Goal: Task Accomplishment & Management: Complete application form

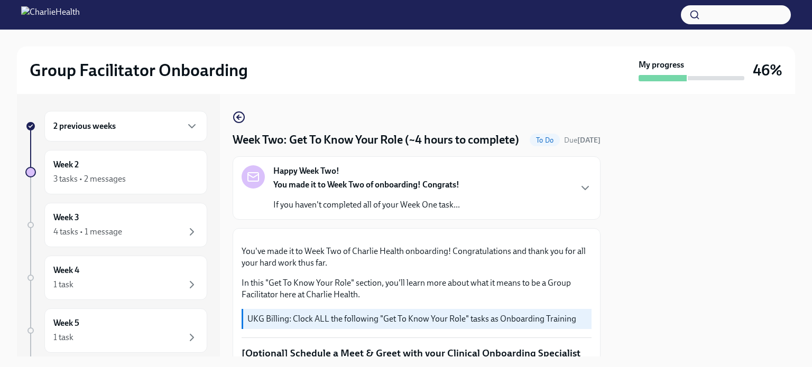
click at [236, 112] on circle "button" at bounding box center [239, 117] width 11 height 11
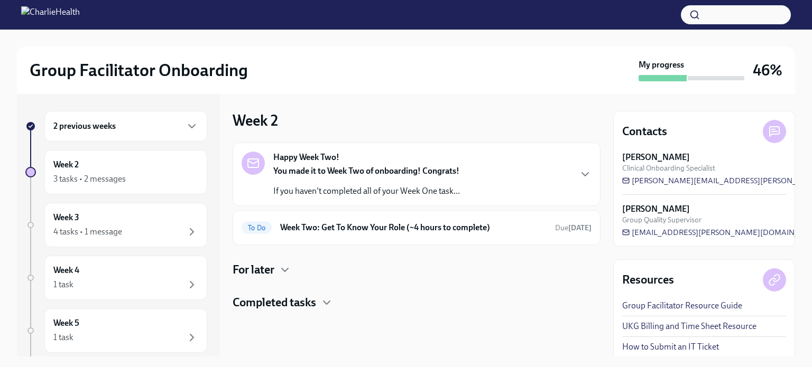
click at [357, 231] on h6 "Week Two: Get To Know Your Role (~4 hours to complete)" at bounding box center [413, 228] width 266 height 12
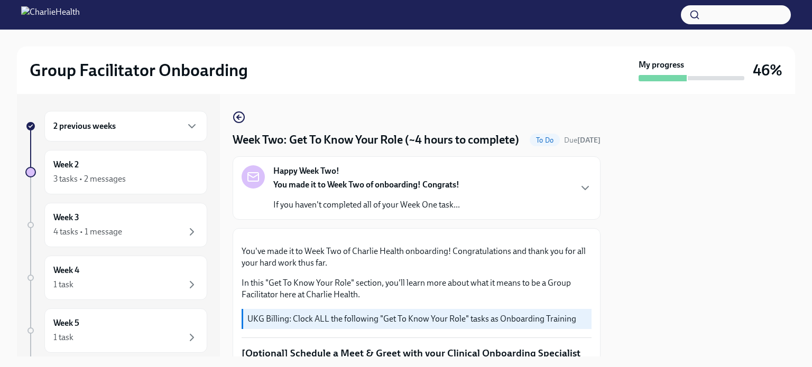
click at [237, 122] on circle "button" at bounding box center [239, 117] width 11 height 11
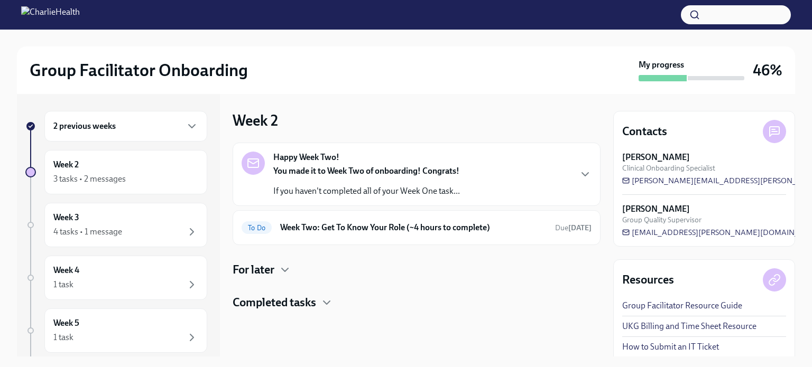
click at [272, 274] on h4 "For later" at bounding box center [254, 270] width 42 height 16
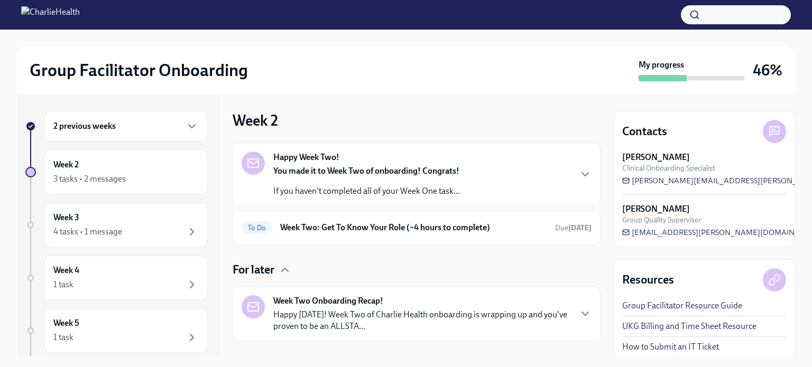
scroll to position [50, 0]
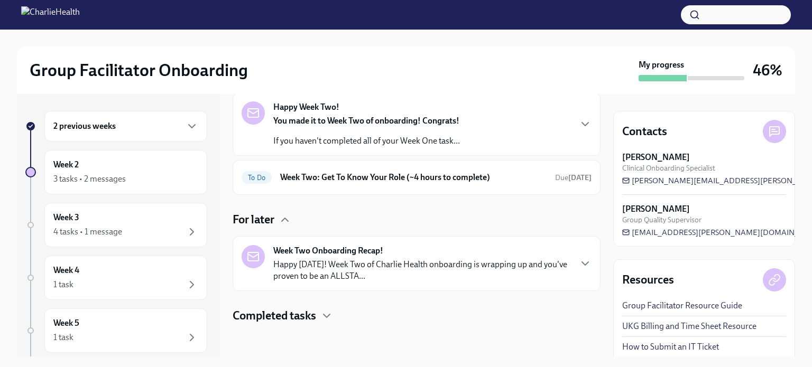
click at [358, 173] on h6 "Week Two: Get To Know Your Role (~4 hours to complete)" at bounding box center [413, 178] width 266 height 12
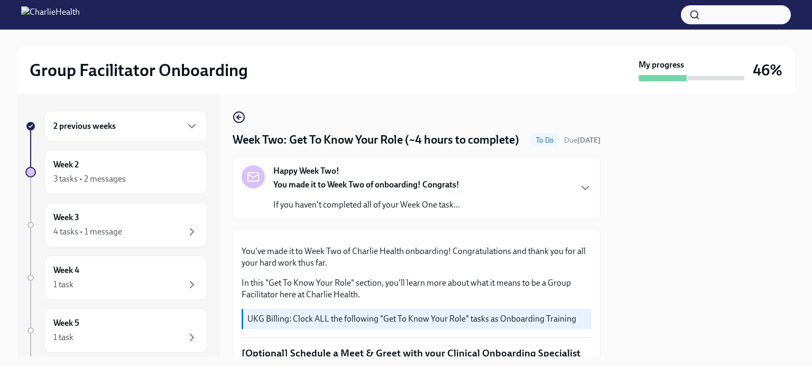
click at [236, 117] on icon "button" at bounding box center [239, 117] width 13 height 13
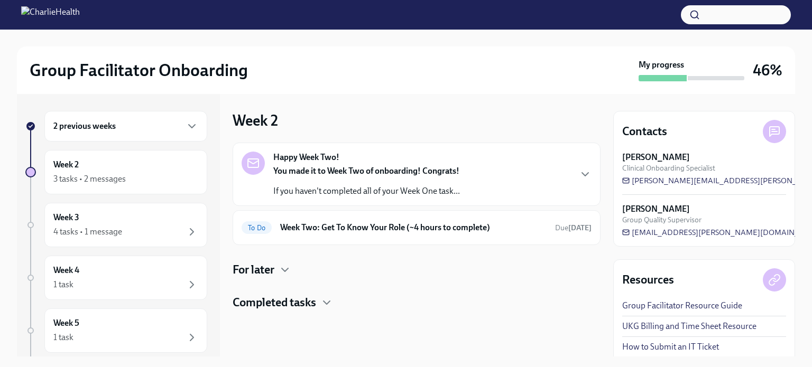
click at [304, 298] on h4 "Completed tasks" at bounding box center [275, 303] width 84 height 16
click at [262, 264] on h4 "For later" at bounding box center [254, 270] width 42 height 16
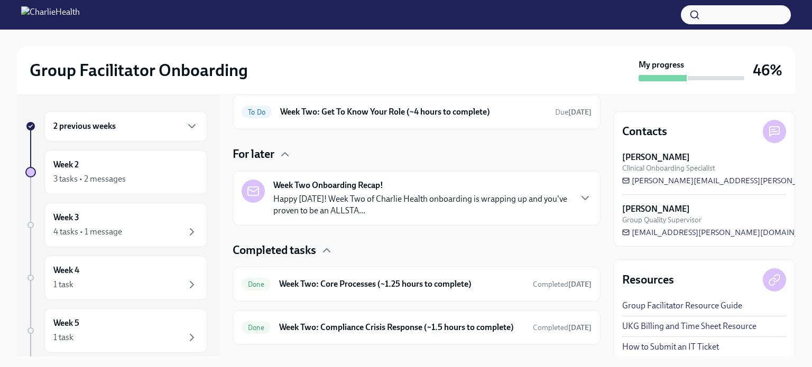
scroll to position [147, 0]
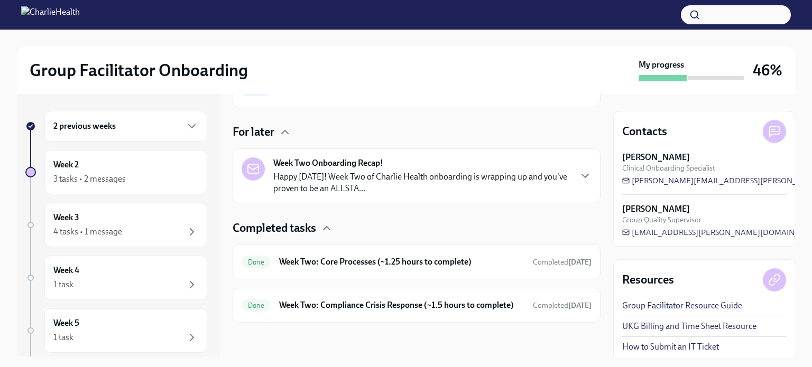
click at [169, 221] on div "Week 3 4 tasks • 1 message" at bounding box center [125, 225] width 145 height 26
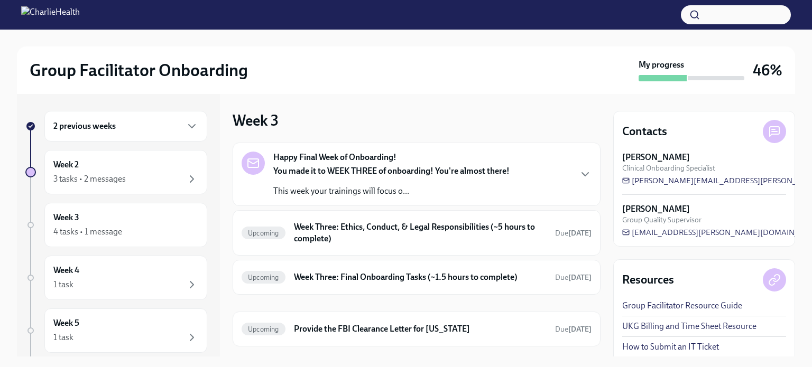
click at [486, 226] on h6 "Week Three: Ethics, Conduct, & Legal Responsibilities (~5 hours to complete)" at bounding box center [420, 232] width 253 height 23
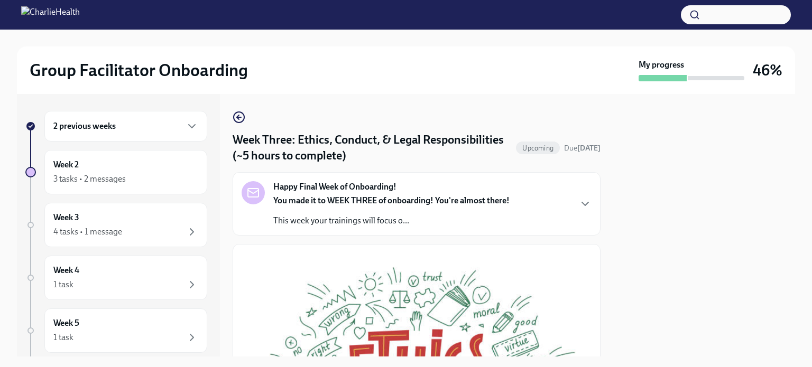
click at [576, 196] on div "Happy Final Week of Onboarding! You made it to WEEK THREE of onboarding! You're…" at bounding box center [417, 203] width 350 height 45
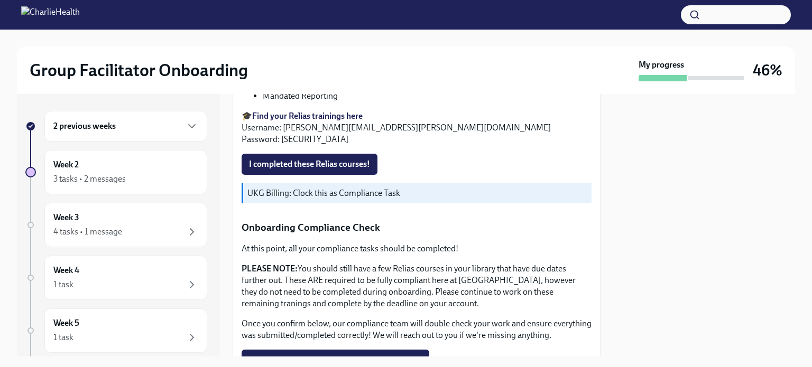
scroll to position [803, 0]
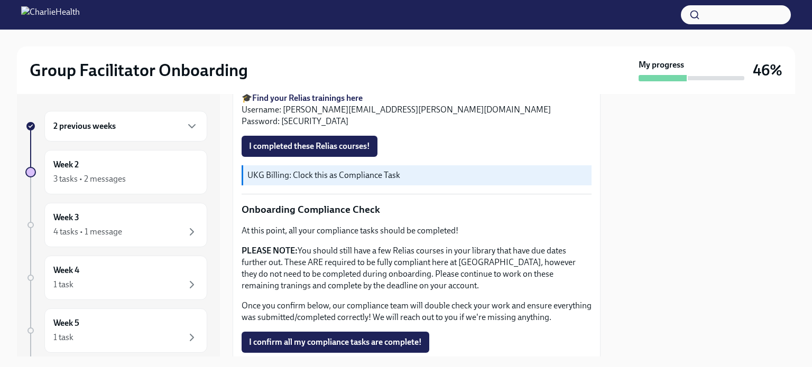
click at [308, 152] on span "I completed these Relias courses!" at bounding box center [309, 146] width 121 height 11
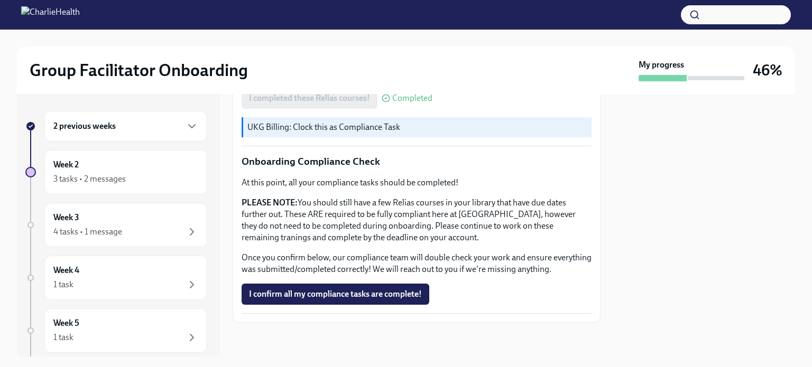
scroll to position [1021, 0]
click at [350, 297] on span "I confirm all my compliance tasks are complete!" at bounding box center [335, 294] width 173 height 11
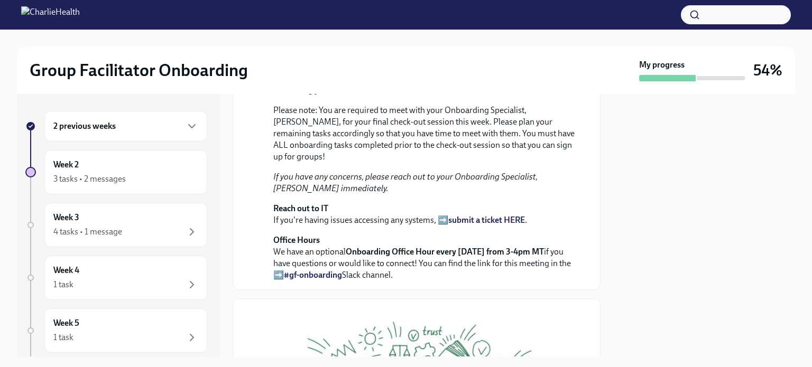
scroll to position [199, 0]
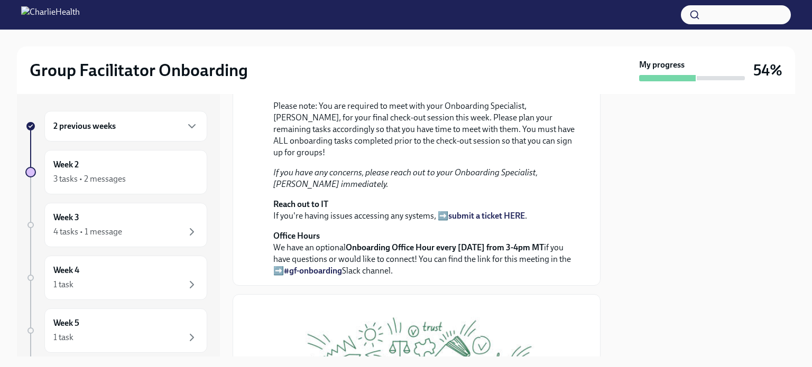
click at [129, 128] on div "2 previous weeks" at bounding box center [125, 126] width 145 height 13
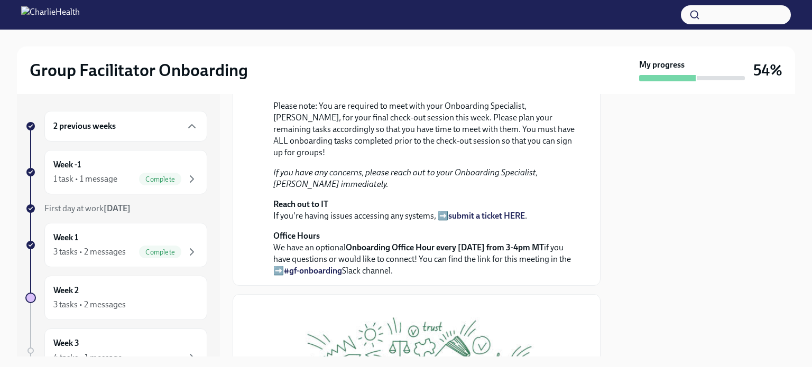
click at [113, 164] on div "Week -1 1 task • 1 message Complete" at bounding box center [125, 172] width 145 height 26
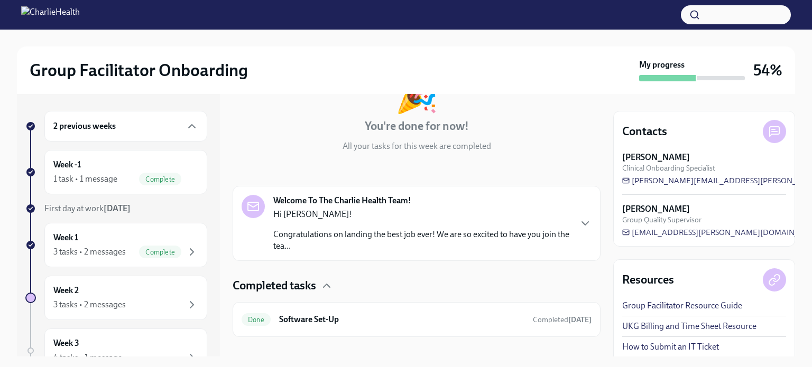
scroll to position [96, 0]
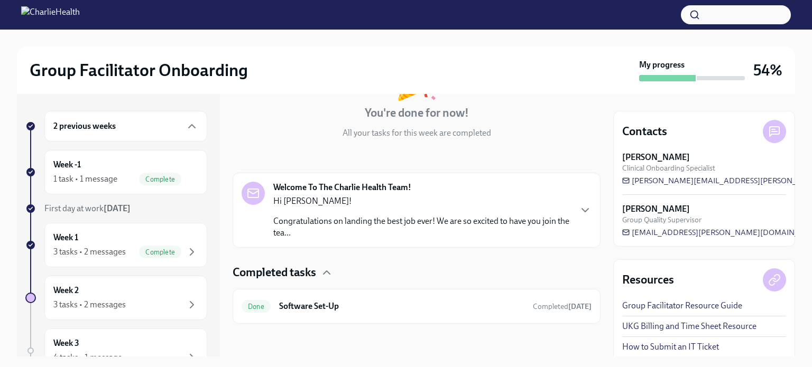
click at [556, 207] on div "Hi [PERSON_NAME]! Congratulations on landing the best job ever! We are so excit…" at bounding box center [421, 217] width 297 height 43
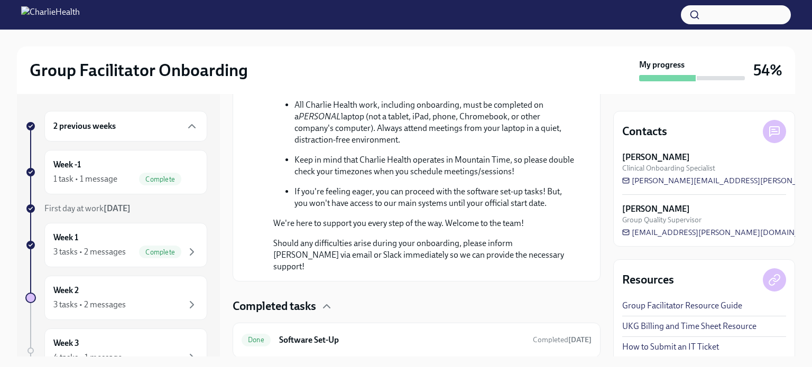
scroll to position [630, 0]
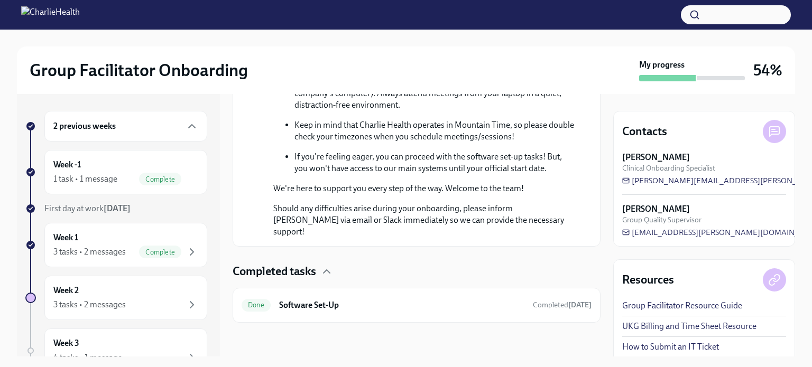
click at [452, 303] on h6 "Software Set-Up" at bounding box center [401, 306] width 245 height 12
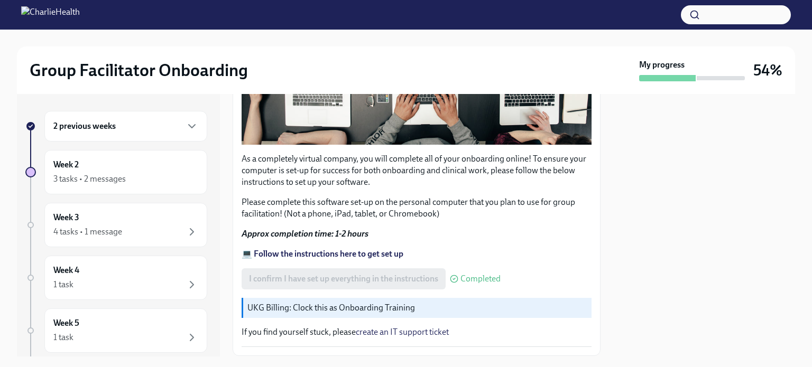
scroll to position [373, 0]
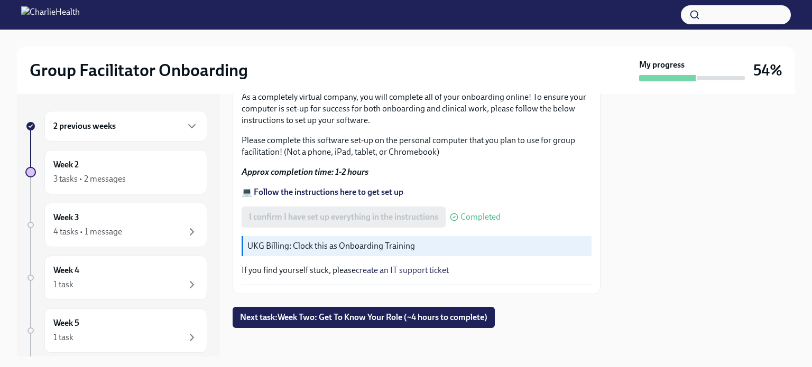
click at [413, 307] on button "Next task : Week Two: Get To Know Your Role (~4 hours to complete)" at bounding box center [364, 317] width 262 height 21
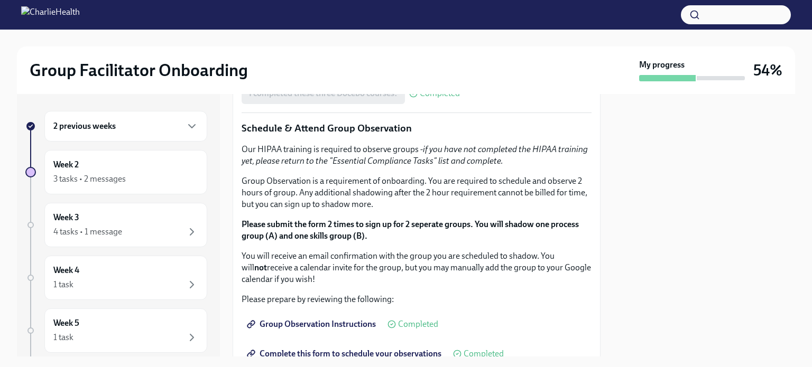
scroll to position [514, 0]
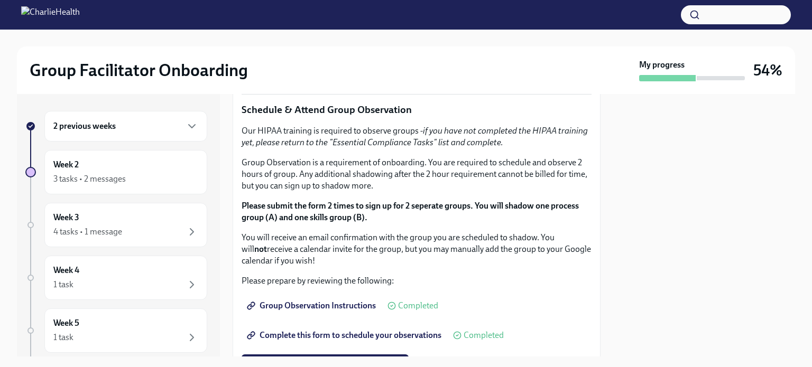
drag, startPoint x: 522, startPoint y: 177, endPoint x: 342, endPoint y: 176, distance: 179.7
click at [121, 237] on div "4 tasks • 1 message" at bounding box center [125, 232] width 145 height 13
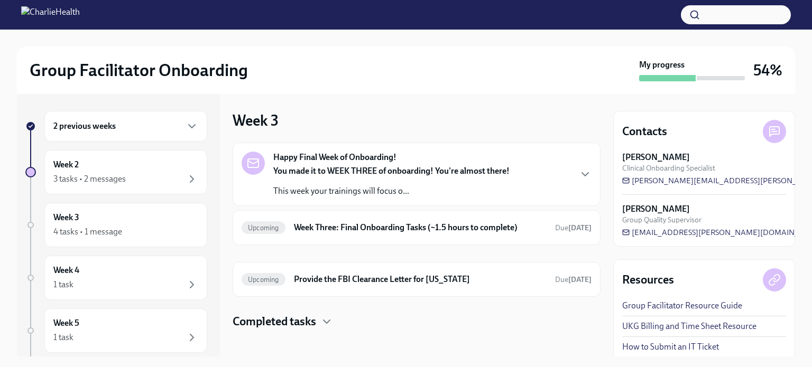
scroll to position [6, 0]
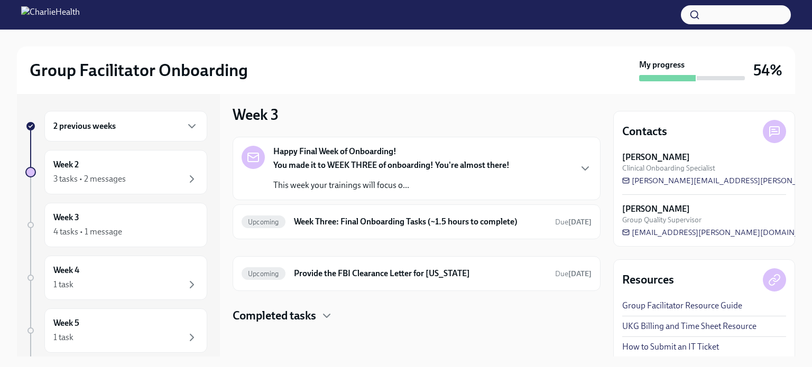
click at [477, 222] on h6 "Week Three: Final Onboarding Tasks (~1.5 hours to complete)" at bounding box center [420, 222] width 253 height 12
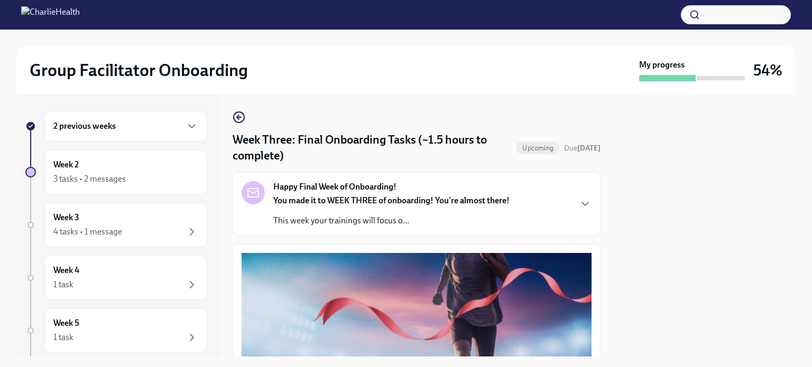
click at [240, 117] on icon "button" at bounding box center [239, 117] width 4 height 0
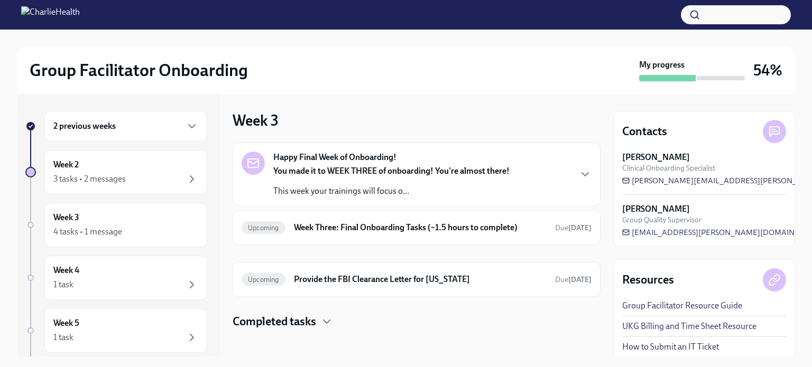
click at [349, 171] on strong "You made it to WEEK THREE of onboarding! You're almost there!" at bounding box center [391, 171] width 236 height 10
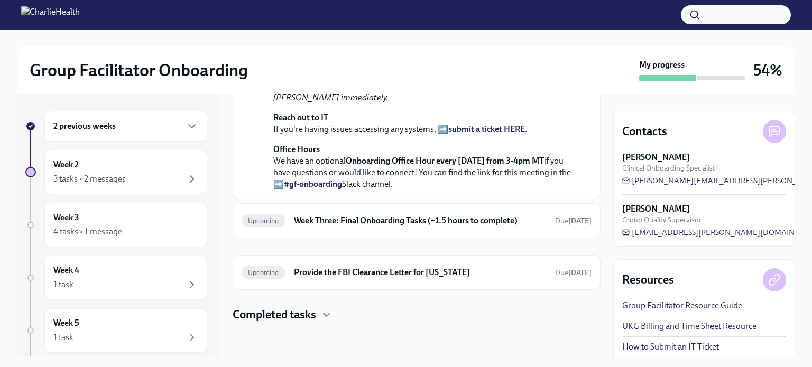
scroll to position [363, 0]
click at [149, 162] on div "Week 2 3 tasks • 2 messages" at bounding box center [125, 172] width 145 height 26
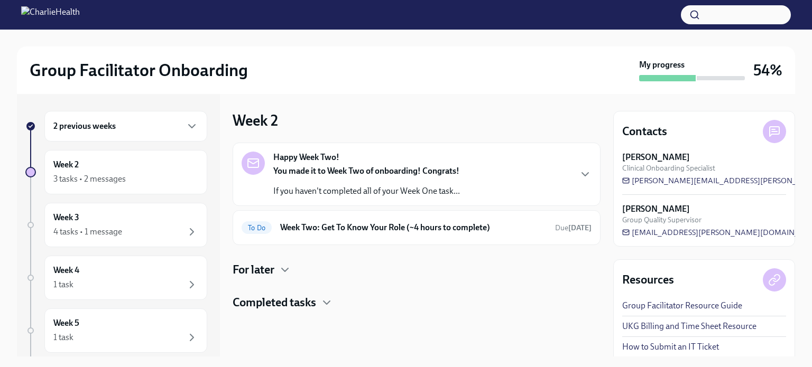
click at [447, 225] on h6 "Week Two: Get To Know Your Role (~4 hours to complete)" at bounding box center [413, 228] width 266 height 12
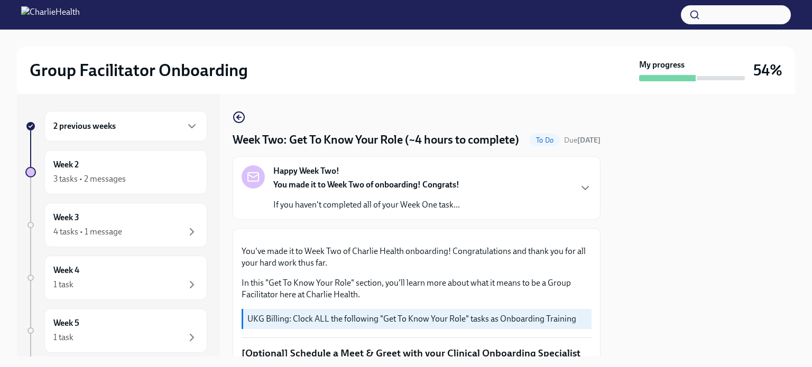
click at [243, 116] on icon "button" at bounding box center [239, 117] width 13 height 13
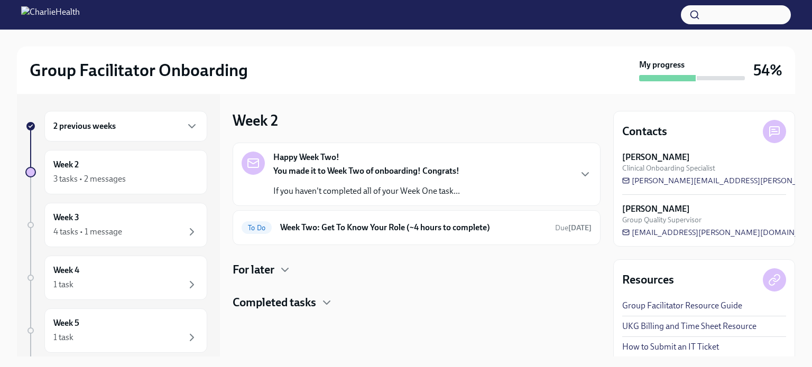
click at [284, 299] on h4 "Completed tasks" at bounding box center [275, 303] width 84 height 16
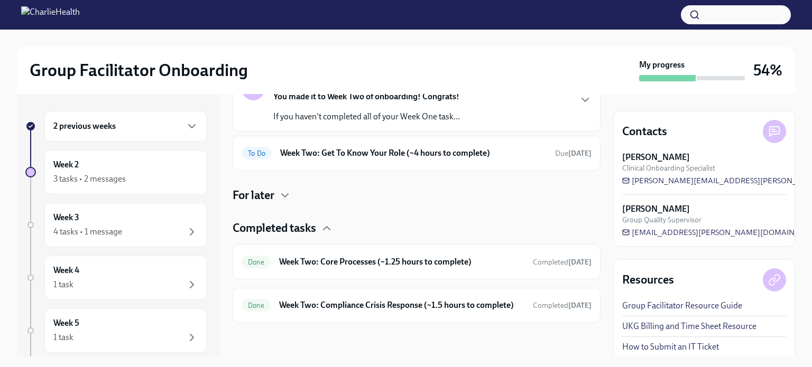
click at [480, 301] on h6 "Week Two: Compliance Crisis Response (~1.5 hours to complete)" at bounding box center [401, 306] width 245 height 12
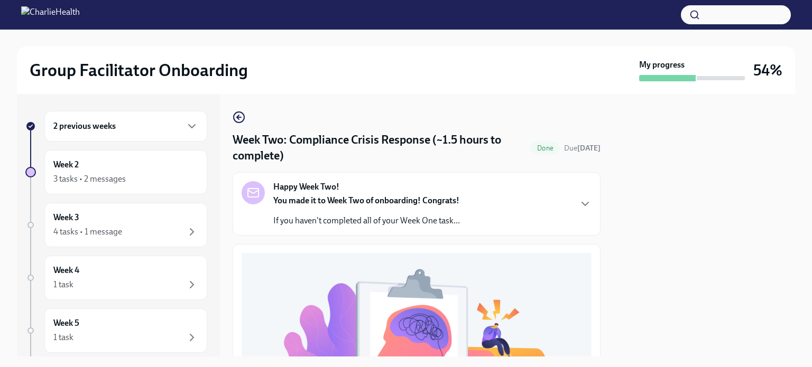
click at [563, 203] on div "Happy Week Two! You made it to Week Two of onboarding! Congrats! If you haven't…" at bounding box center [417, 203] width 350 height 45
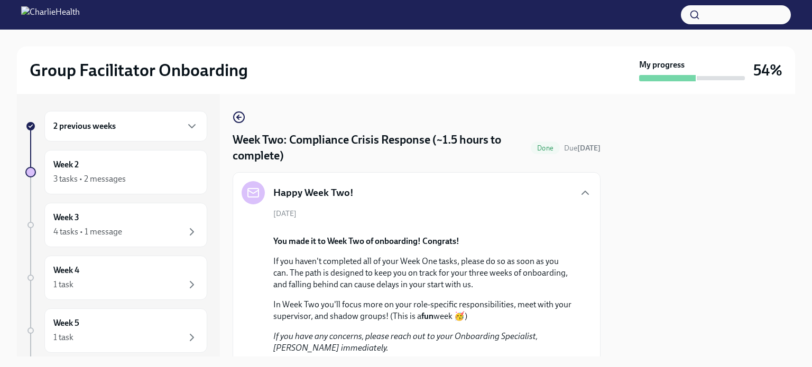
click at [236, 116] on icon "button" at bounding box center [239, 117] width 13 height 13
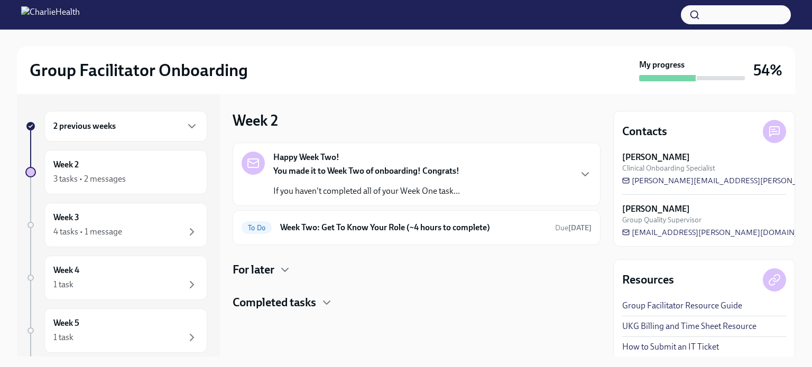
click at [306, 302] on h4 "Completed tasks" at bounding box center [275, 303] width 84 height 16
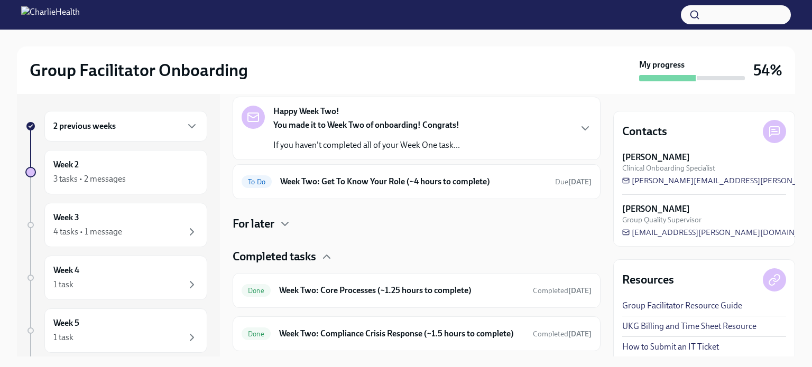
scroll to position [35, 0]
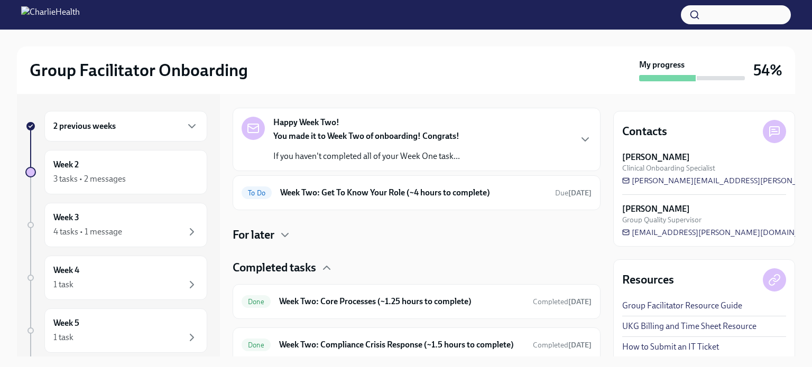
click at [426, 191] on h6 "Week Two: Get To Know Your Role (~4 hours to complete)" at bounding box center [413, 193] width 266 height 12
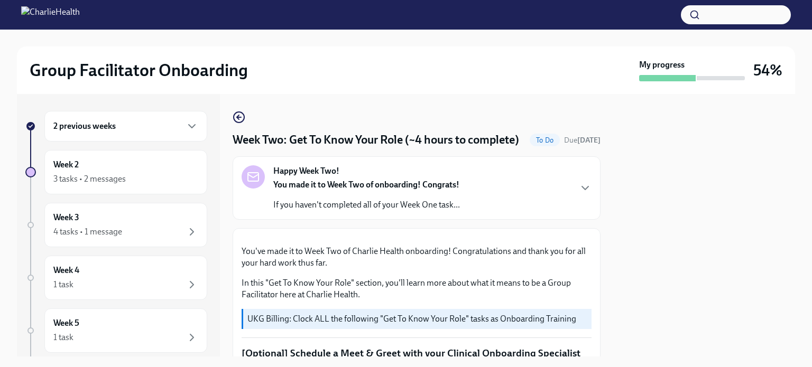
click at [164, 224] on div "Week 3 4 tasks • 1 message" at bounding box center [125, 225] width 145 height 26
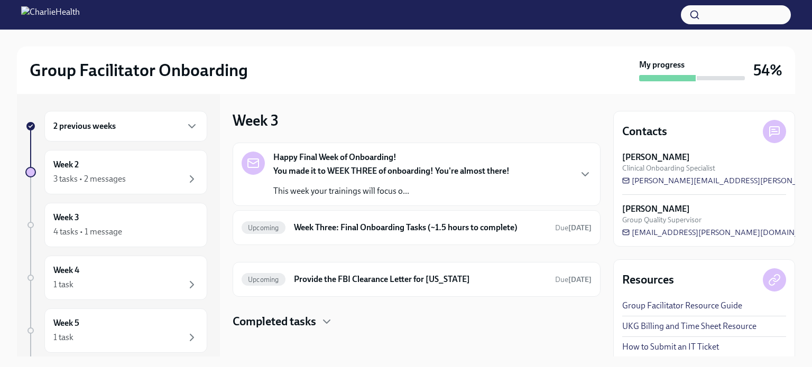
click at [536, 168] on div "Happy Final Week of Onboarding! You made it to WEEK THREE of onboarding! You're…" at bounding box center [417, 174] width 350 height 45
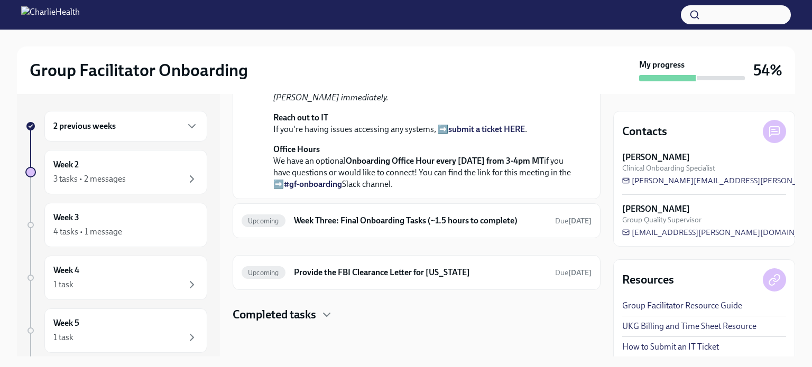
scroll to position [420, 0]
click at [476, 222] on h6 "Week Three: Final Onboarding Tasks (~1.5 hours to complete)" at bounding box center [420, 221] width 253 height 12
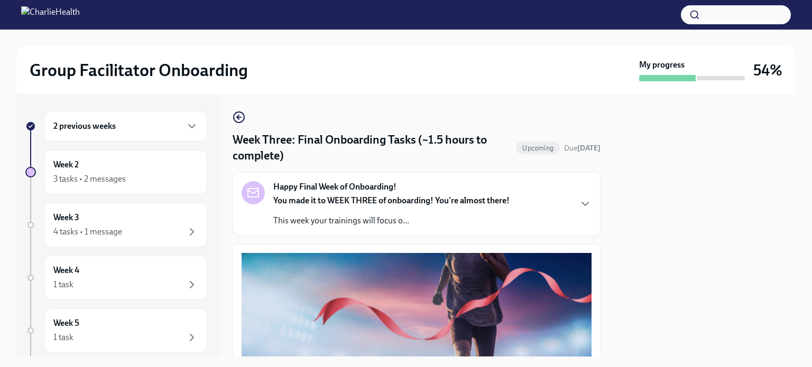
click at [238, 120] on icon "button" at bounding box center [239, 117] width 13 height 13
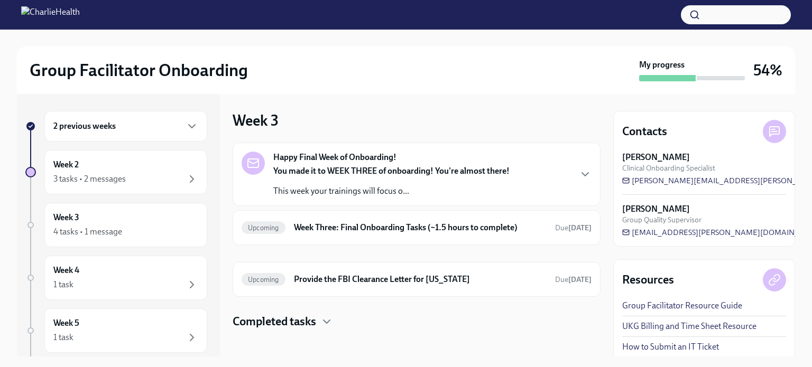
click at [480, 275] on h6 "Provide the FBI Clearance Letter for [US_STATE]" at bounding box center [420, 280] width 253 height 12
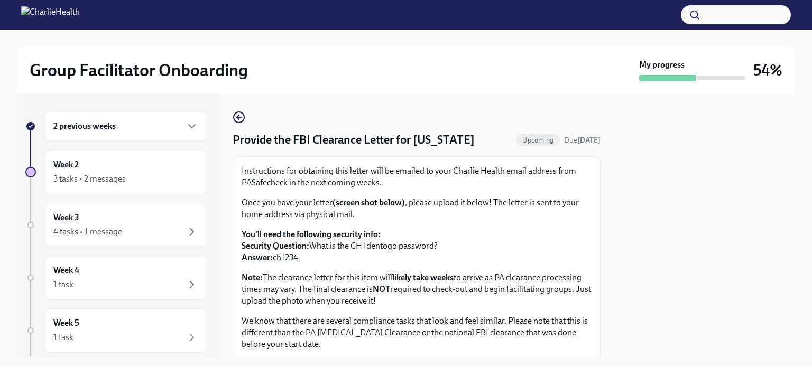
click at [240, 120] on icon "button" at bounding box center [239, 117] width 13 height 13
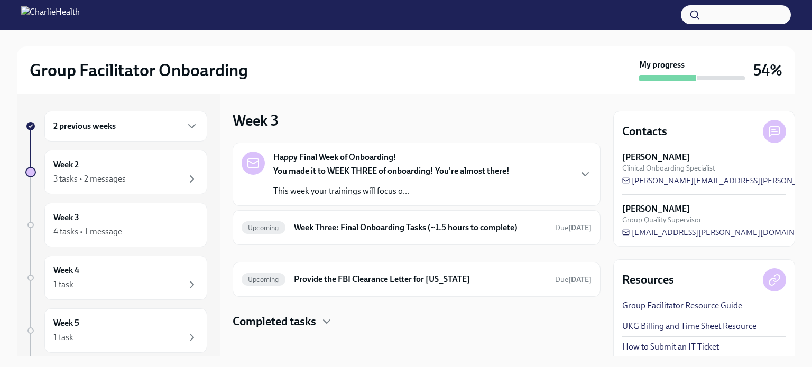
click at [326, 324] on icon "button" at bounding box center [326, 322] width 13 height 13
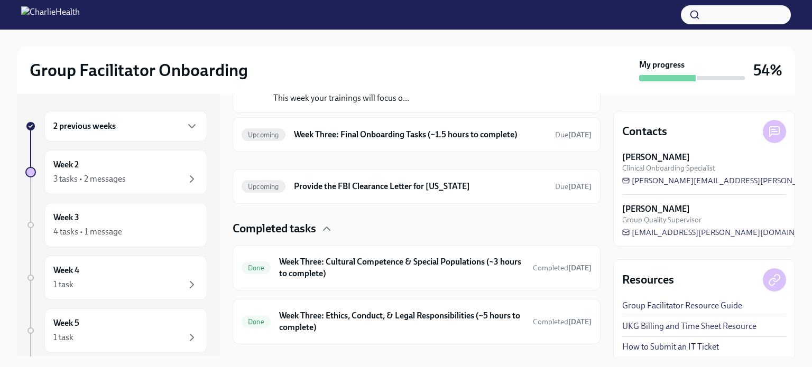
scroll to position [113, 0]
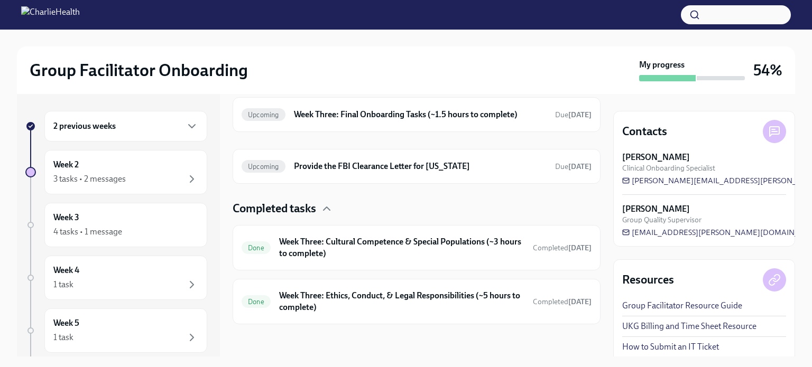
click at [444, 262] on div "Done Week Three: Cultural Competence & Special Populations (~3 hours to complet…" at bounding box center [417, 247] width 368 height 45
click at [436, 240] on h6 "Week Three: Cultural Competence & Special Populations (~3 hours to complete)" at bounding box center [401, 247] width 245 height 23
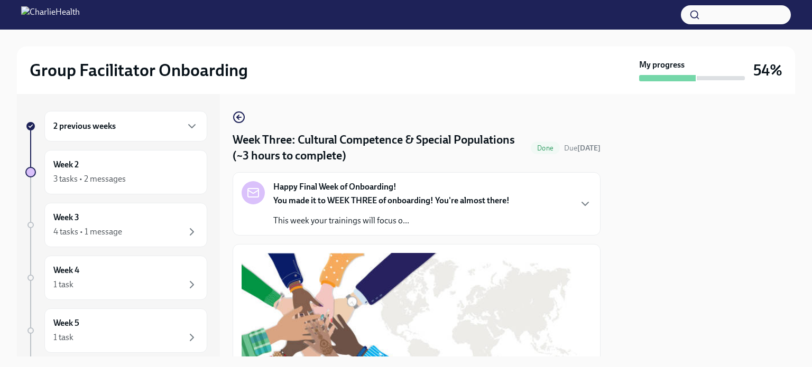
click at [242, 121] on circle "button" at bounding box center [239, 117] width 11 height 11
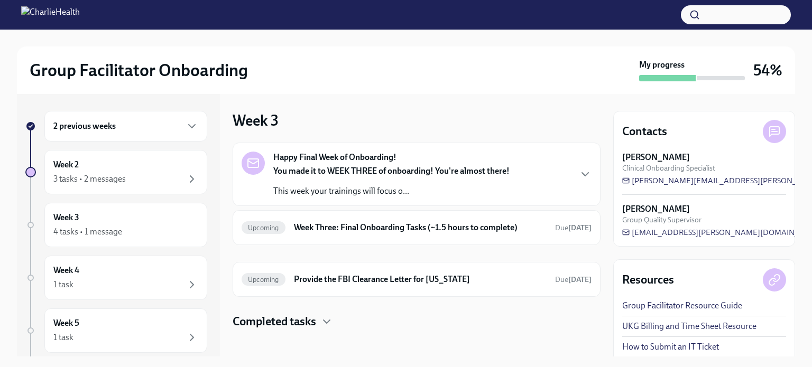
click at [312, 325] on h4 "Completed tasks" at bounding box center [275, 322] width 84 height 16
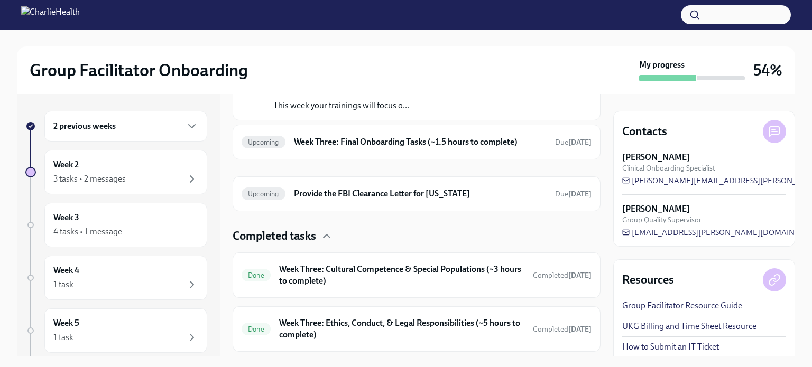
scroll to position [113, 0]
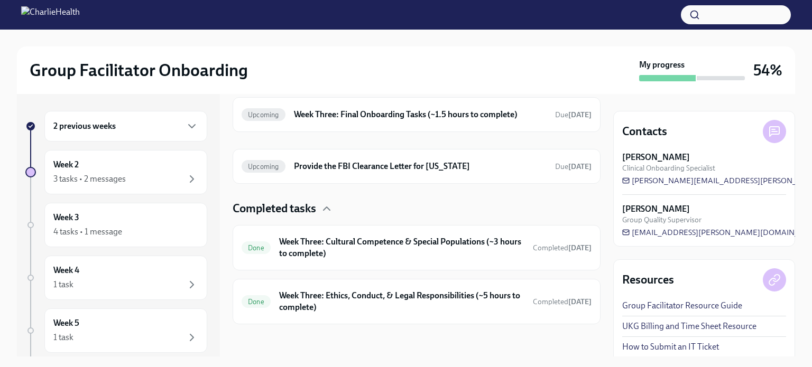
click at [446, 300] on h6 "Week Three: Ethics, Conduct, & Legal Responsibilities (~5 hours to complete)" at bounding box center [401, 301] width 245 height 23
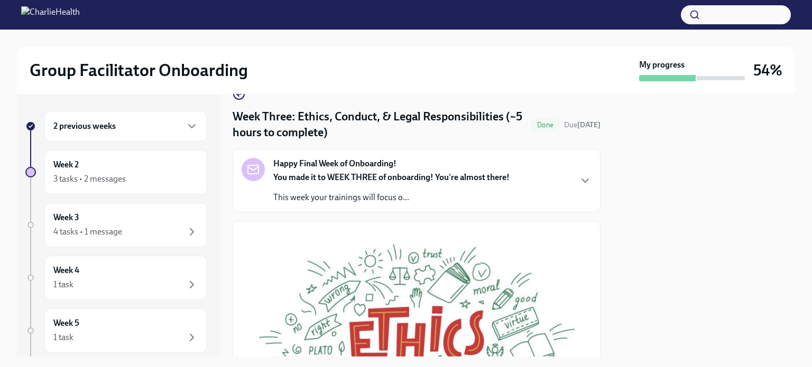
scroll to position [18, 0]
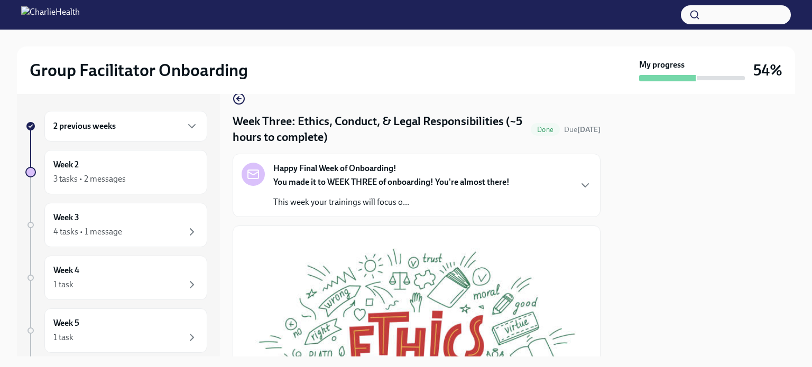
click at [570, 183] on div "Happy Final Week of Onboarding! You made it to WEEK THREE of onboarding! You're…" at bounding box center [417, 185] width 350 height 45
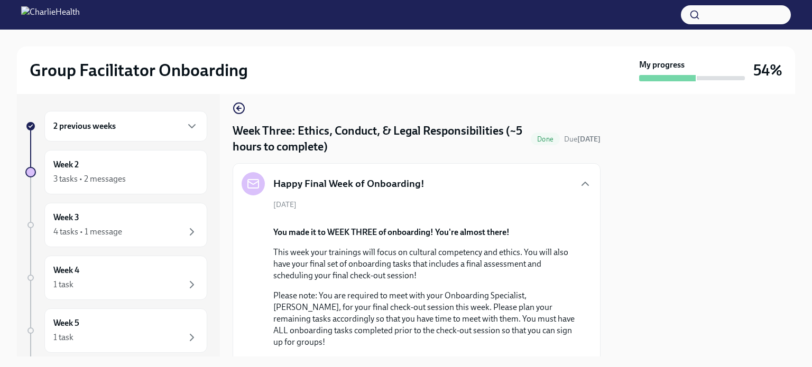
scroll to position [0, 0]
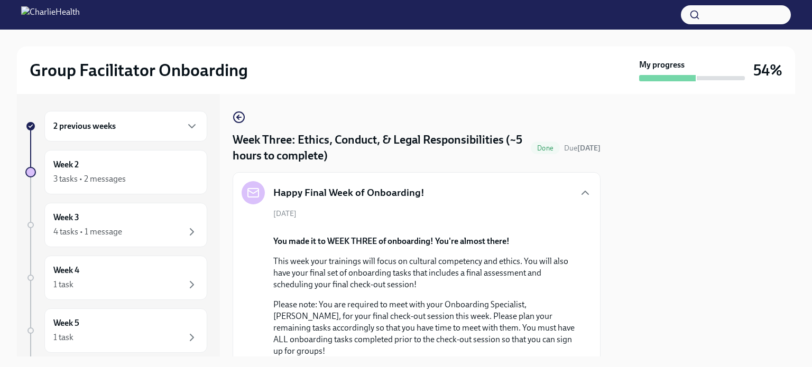
click at [238, 117] on icon "button" at bounding box center [239, 117] width 4 height 0
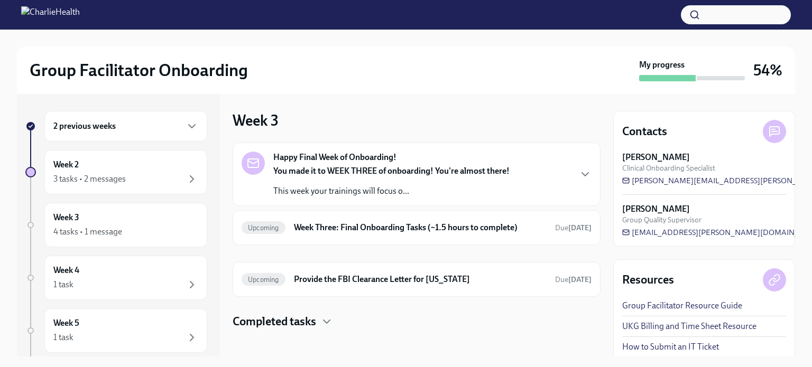
click at [298, 325] on h4 "Completed tasks" at bounding box center [275, 322] width 84 height 16
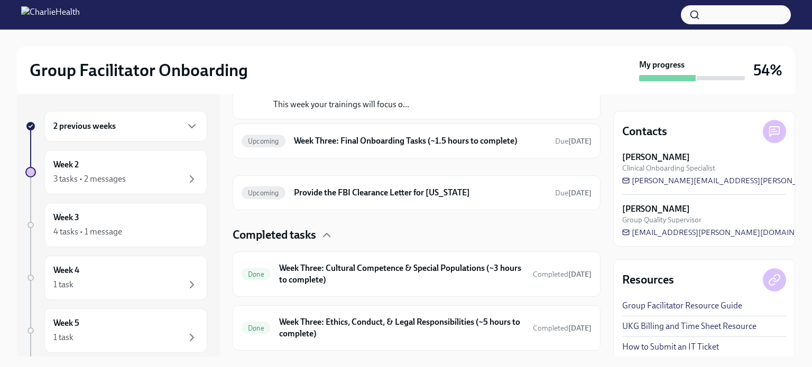
scroll to position [78, 0]
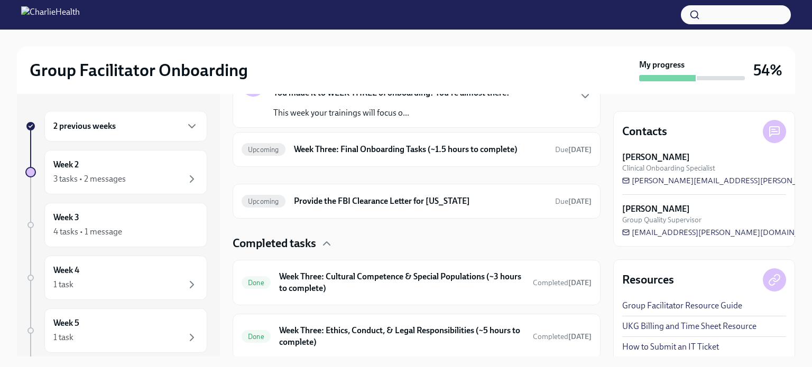
click at [397, 155] on div "Upcoming Week Three: Final Onboarding Tasks (~1.5 hours to complete) Due [DATE]" at bounding box center [417, 149] width 350 height 17
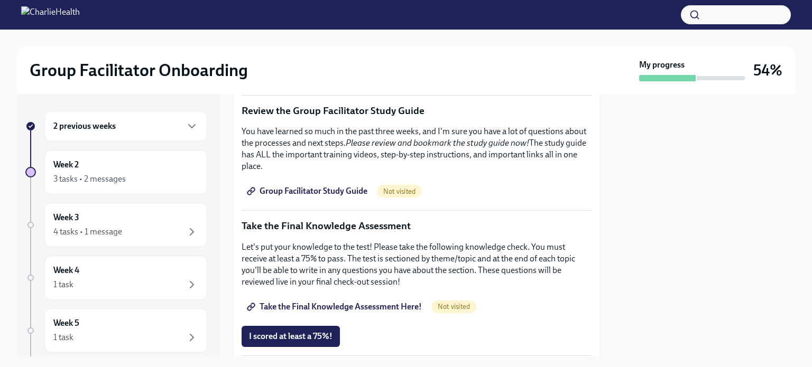
scroll to position [465, 0]
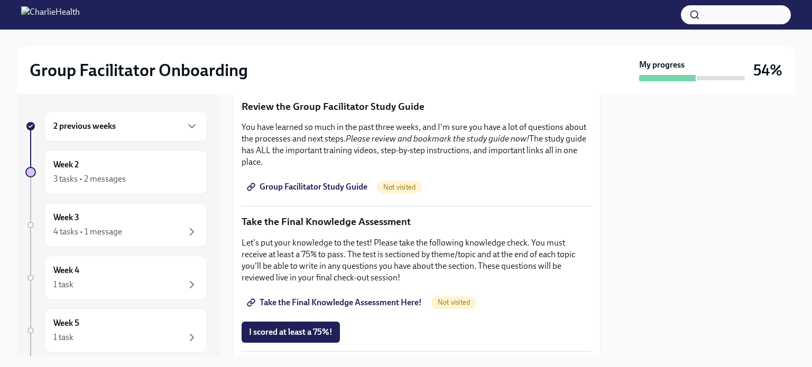
click at [340, 182] on span "Group Facilitator Study Guide" at bounding box center [308, 187] width 118 height 11
click at [416, 146] on p "You have learned so much in the past three weeks, and I'm sure you have a lot o…" at bounding box center [417, 145] width 350 height 47
click at [303, 298] on span "Take the Final Knowledge Assessment Here!" at bounding box center [335, 303] width 173 height 11
click at [348, 182] on span "Group Facilitator Study Guide" at bounding box center [308, 187] width 118 height 11
click at [304, 327] on span "I scored at least a 75%!" at bounding box center [291, 332] width 84 height 11
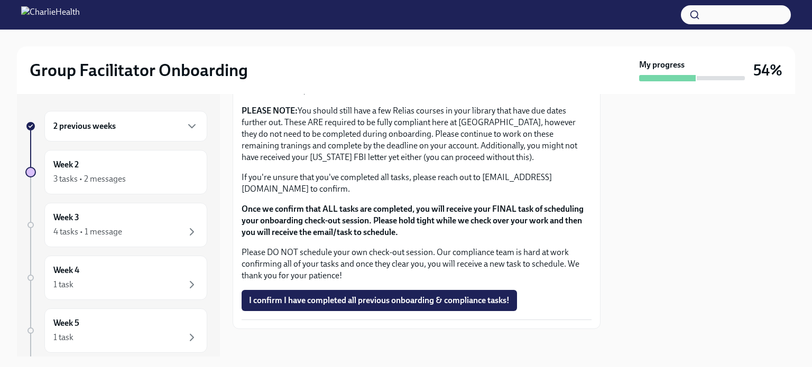
scroll to position [911, 0]
click at [414, 290] on button "I confirm I have completed all previous onboarding & compliance tasks!" at bounding box center [379, 300] width 275 height 21
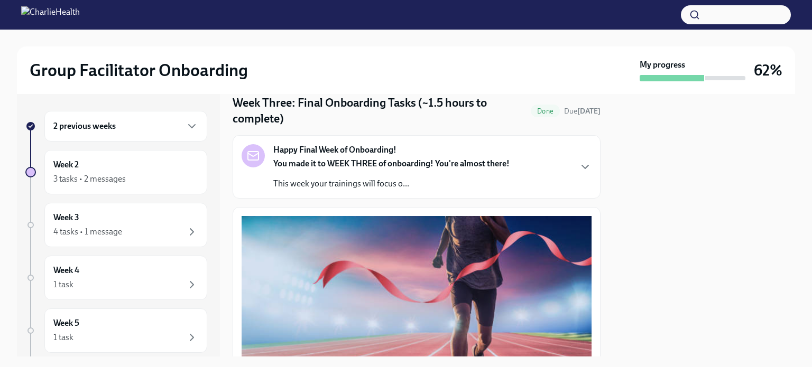
scroll to position [0, 0]
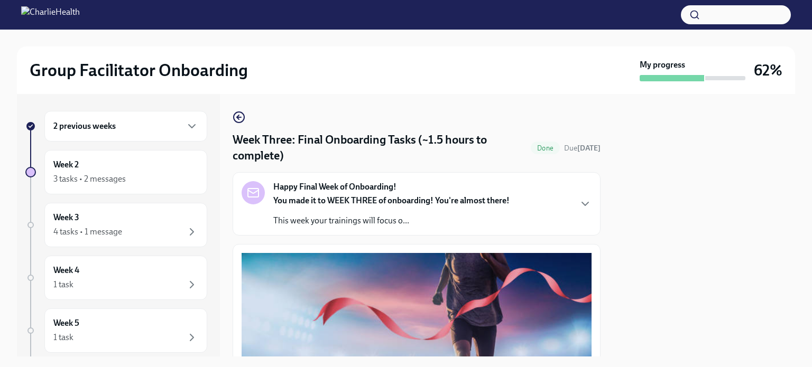
click at [237, 115] on icon "button" at bounding box center [239, 117] width 13 height 13
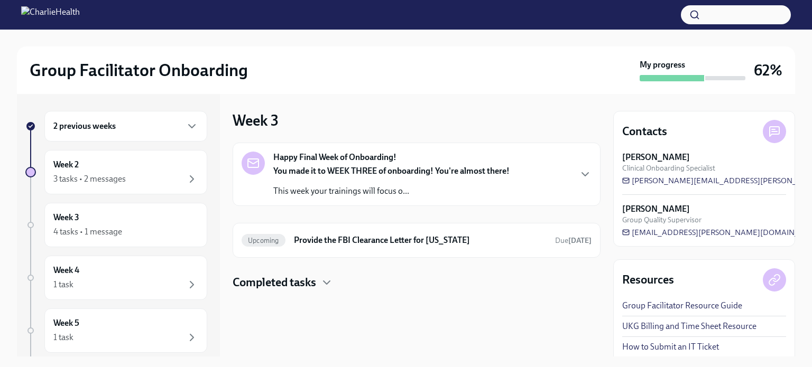
click at [313, 282] on h4 "Completed tasks" at bounding box center [275, 283] width 84 height 16
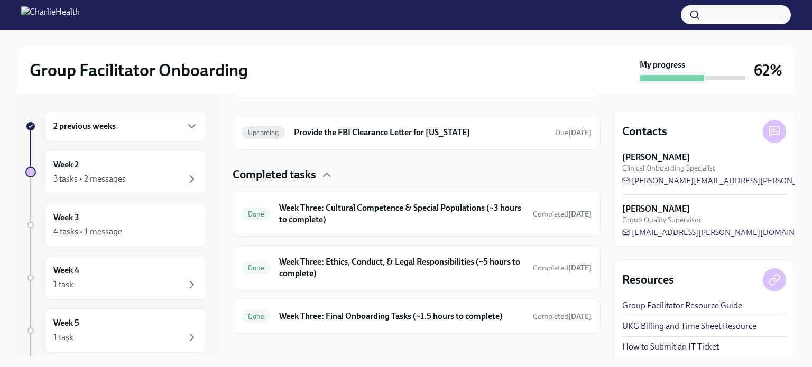
scroll to position [117, 0]
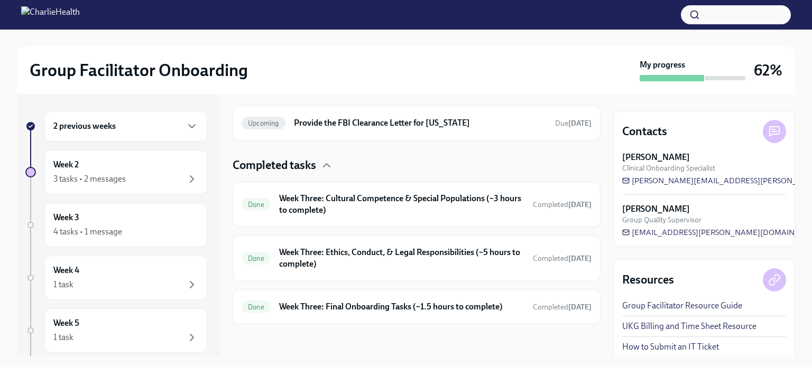
click at [412, 254] on h6 "Week Three: Ethics, Conduct, & Legal Responsibilities (~5 hours to complete)" at bounding box center [401, 258] width 245 height 23
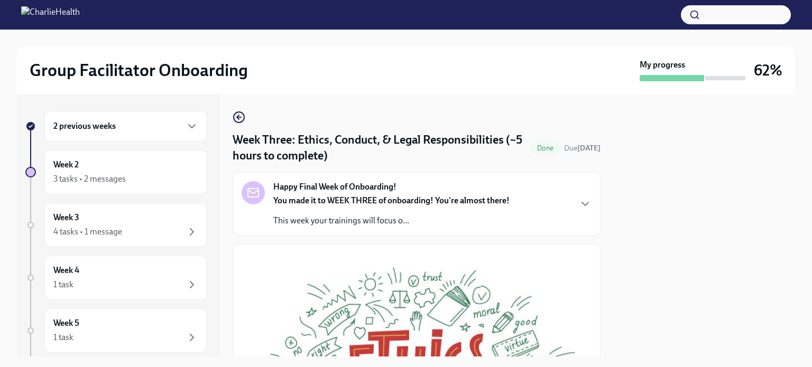
click at [239, 115] on icon "button" at bounding box center [238, 117] width 2 height 4
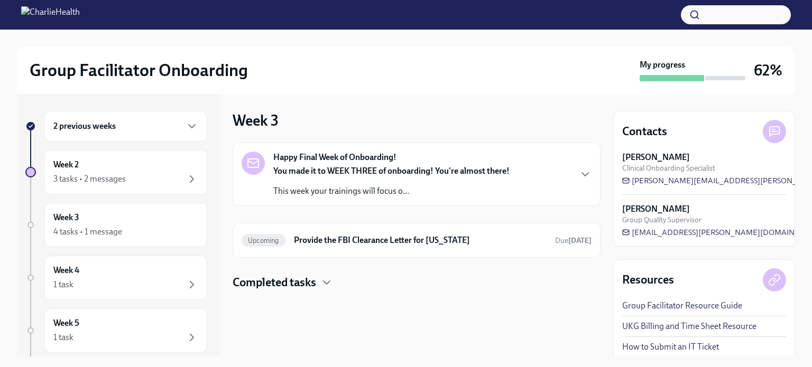
click at [314, 283] on h4 "Completed tasks" at bounding box center [275, 283] width 84 height 16
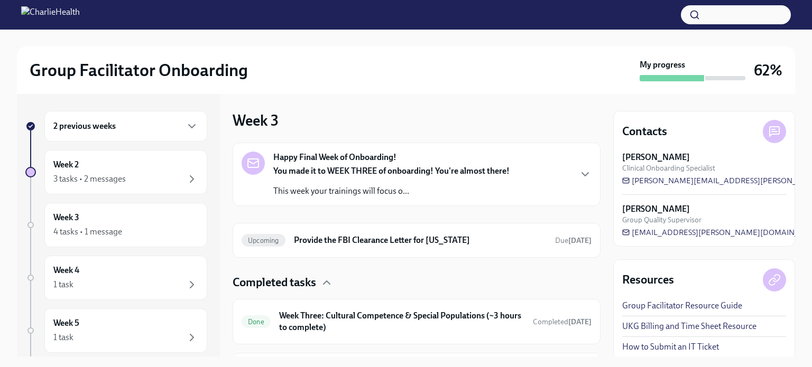
click at [568, 175] on div "Happy Final Week of Onboarding! You made it to WEEK THREE of onboarding! You're…" at bounding box center [417, 174] width 350 height 45
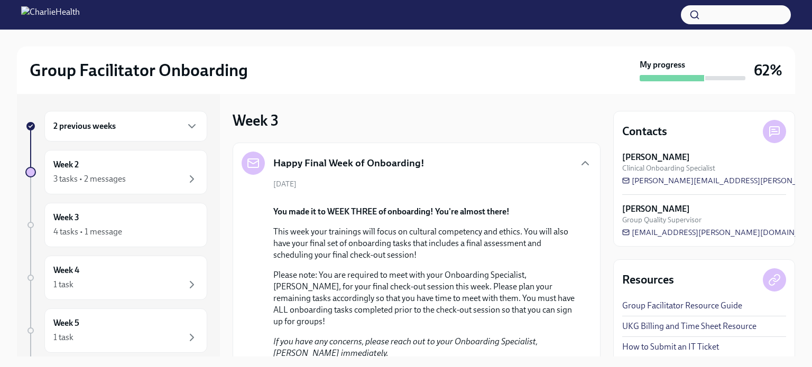
click at [564, 167] on div "Happy Final Week of Onboarding!" at bounding box center [417, 163] width 350 height 23
click at [579, 164] on icon "button" at bounding box center [585, 163] width 13 height 13
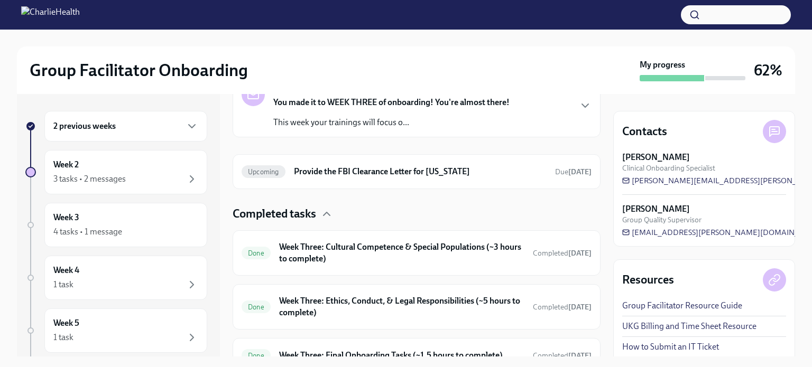
scroll to position [117, 0]
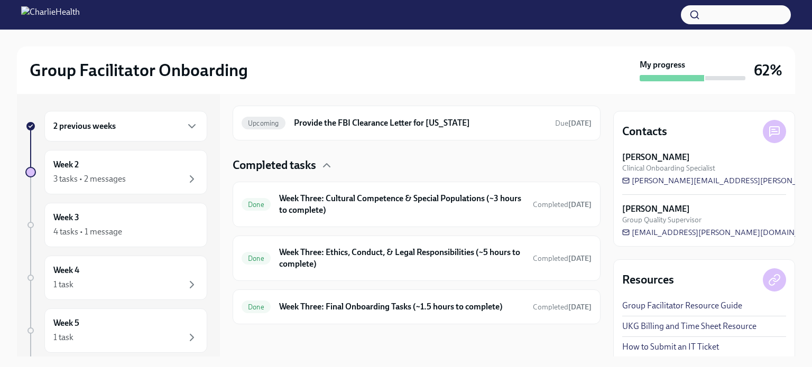
click at [132, 176] on div "3 tasks • 2 messages" at bounding box center [125, 179] width 145 height 13
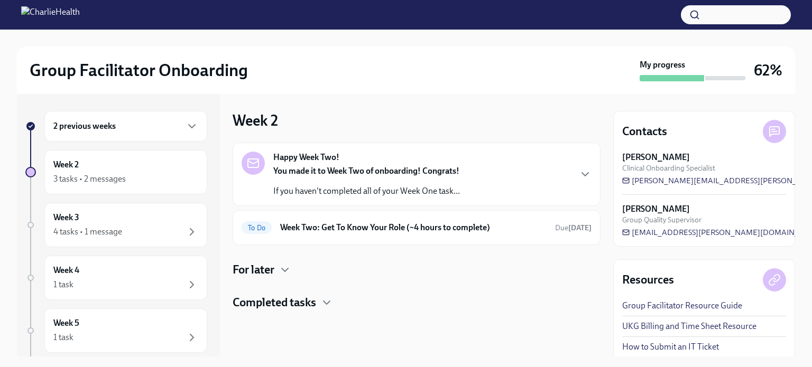
click at [127, 169] on div "Week 2 3 tasks • 2 messages" at bounding box center [125, 172] width 145 height 26
click at [164, 230] on div "4 tasks • 1 message" at bounding box center [125, 232] width 145 height 13
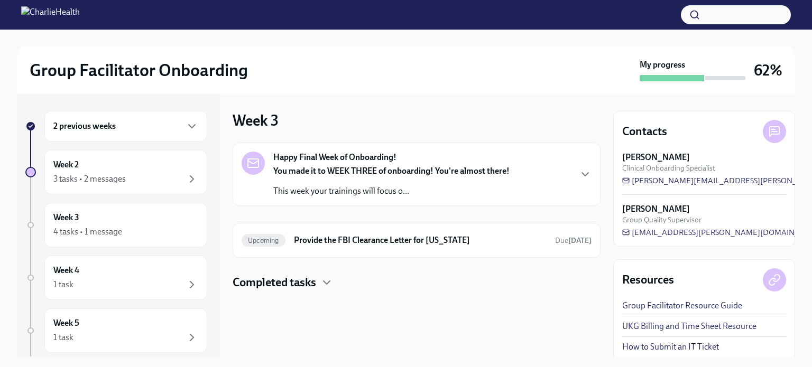
click at [586, 171] on icon "button" at bounding box center [585, 174] width 13 height 13
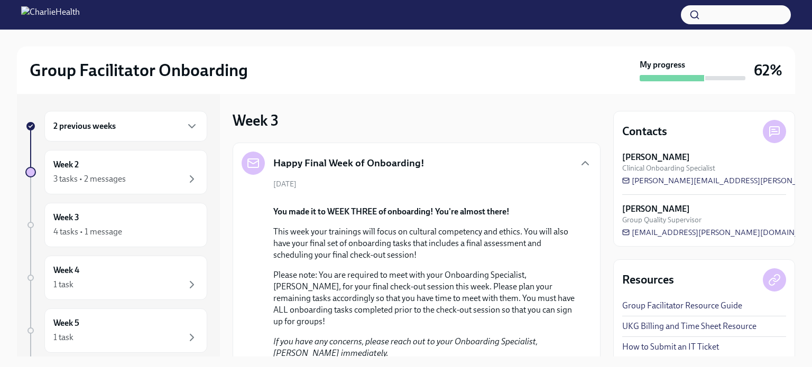
click at [176, 173] on div "3 tasks • 2 messages" at bounding box center [125, 179] width 145 height 13
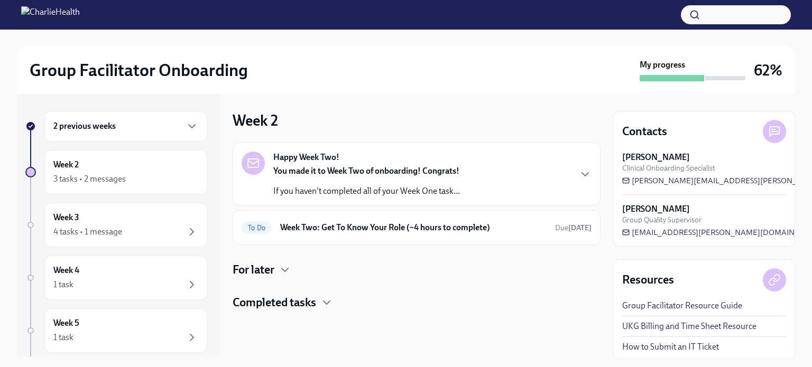
click at [175, 224] on div "Week 3 4 tasks • 1 message" at bounding box center [125, 225] width 145 height 26
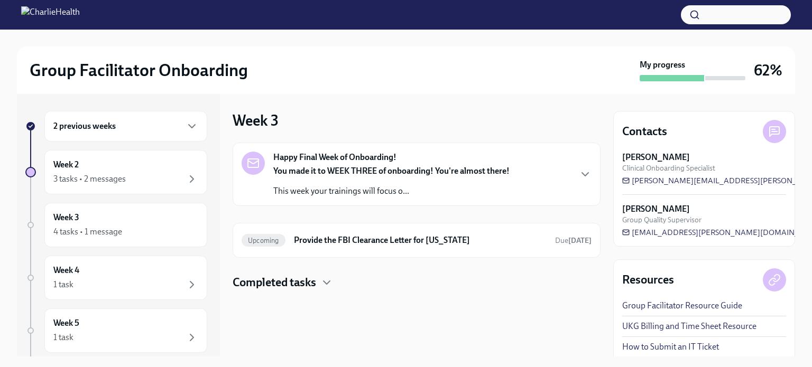
drag, startPoint x: 409, startPoint y: 182, endPoint x: 376, endPoint y: 188, distance: 32.8
click at [376, 188] on p "This week your trainings will focus o..." at bounding box center [391, 192] width 236 height 12
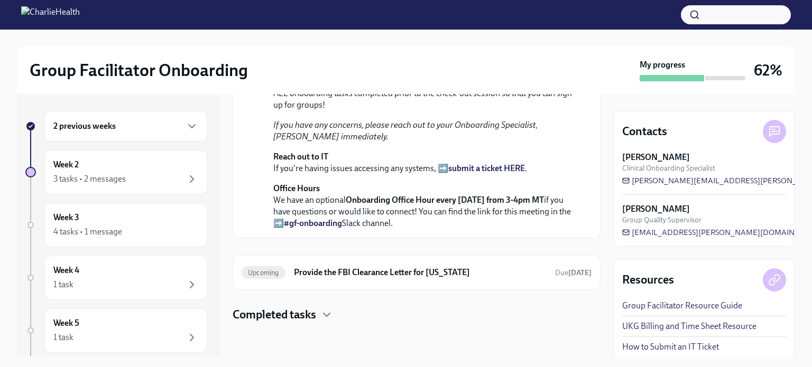
scroll to position [381, 0]
click at [315, 317] on h4 "Completed tasks" at bounding box center [275, 315] width 84 height 16
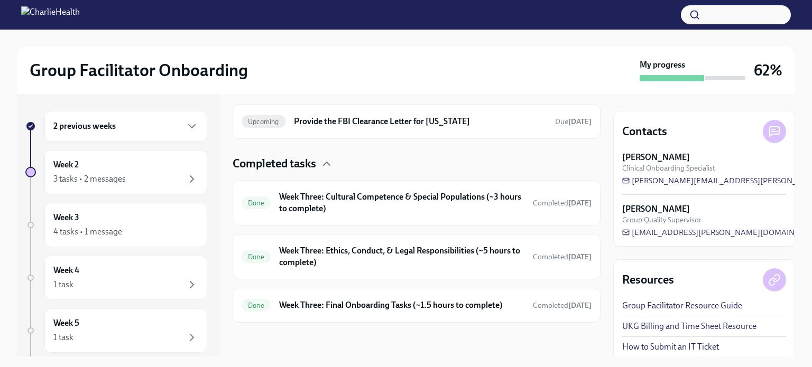
scroll to position [0, 0]
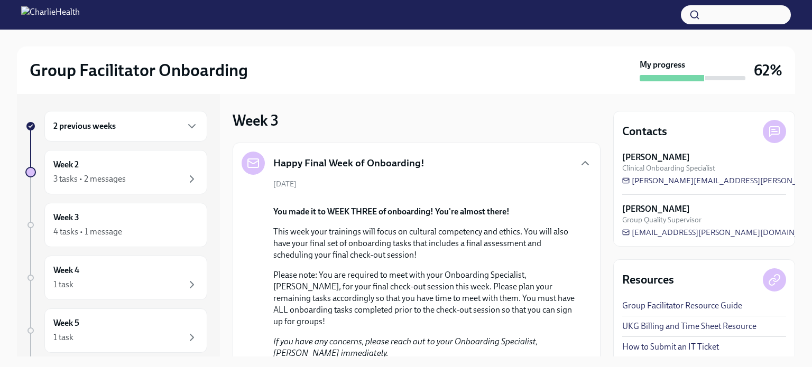
click at [150, 231] on div "4 tasks • 1 message" at bounding box center [125, 232] width 145 height 13
click at [78, 226] on div "4 tasks • 1 message" at bounding box center [87, 232] width 69 height 12
click at [579, 161] on icon "button" at bounding box center [585, 163] width 13 height 13
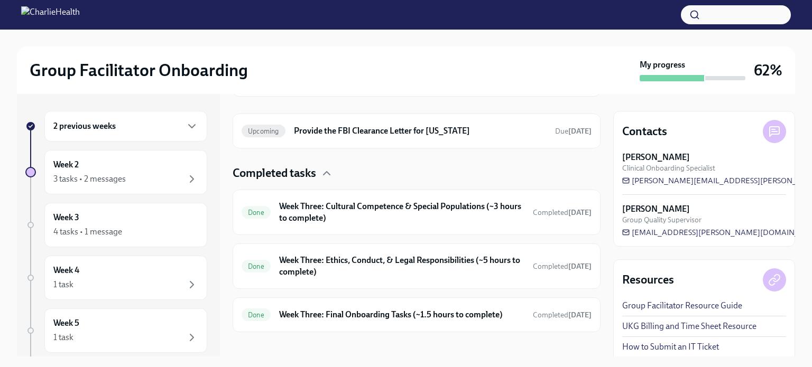
scroll to position [79, 0]
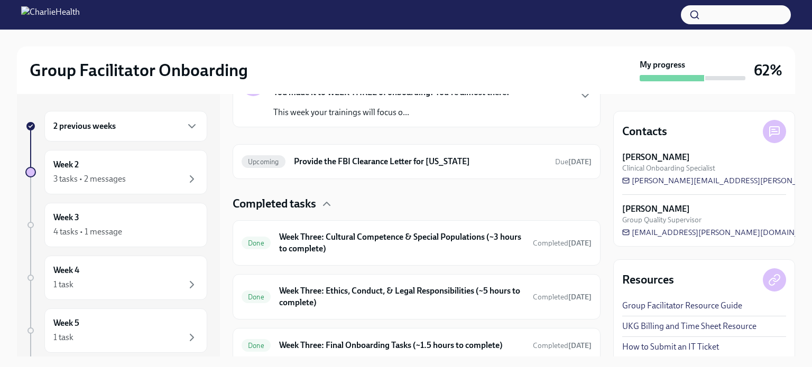
click at [163, 276] on div "Week 4 1 task" at bounding box center [125, 278] width 145 height 26
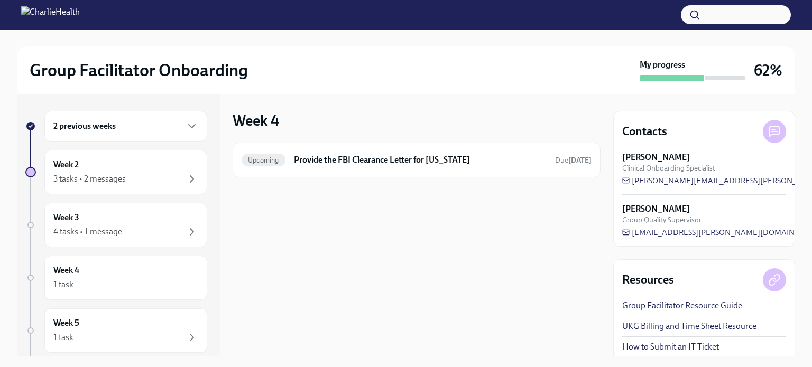
click at [158, 129] on div "2 previous weeks" at bounding box center [125, 126] width 145 height 13
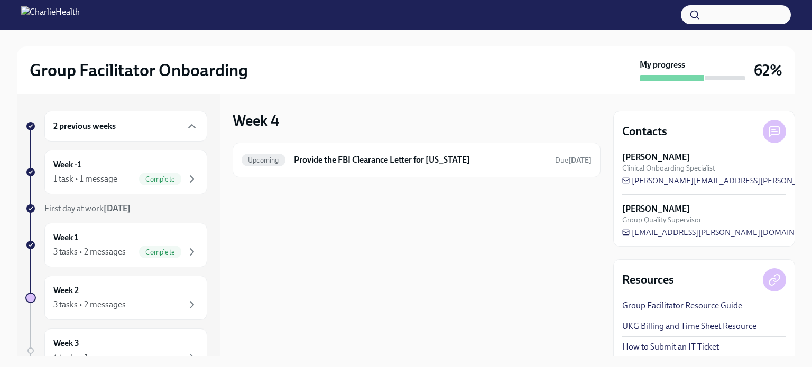
click at [182, 285] on div "Week 2 3 tasks • 2 messages" at bounding box center [125, 298] width 145 height 26
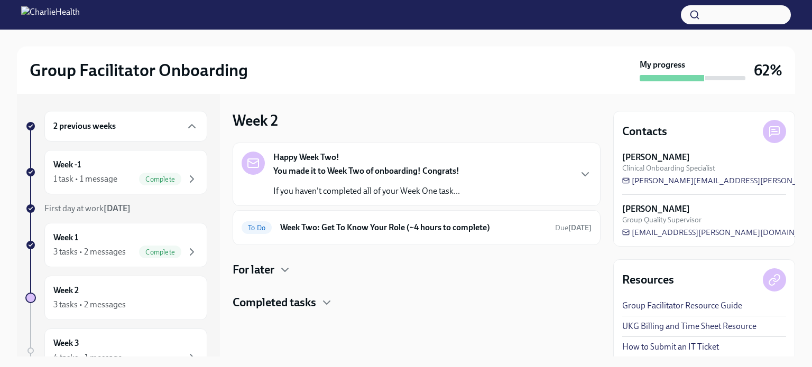
click at [285, 268] on icon "button" at bounding box center [285, 270] width 13 height 13
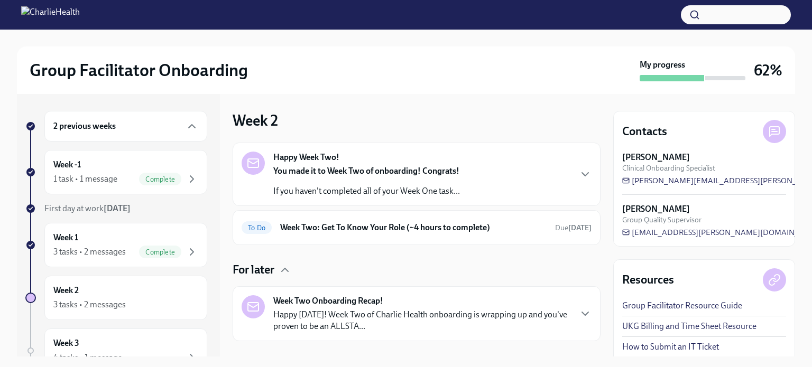
click at [424, 303] on div "Week Two Onboarding Recap! Happy [DATE]! Week Two of Charlie Health onboarding …" at bounding box center [421, 313] width 297 height 37
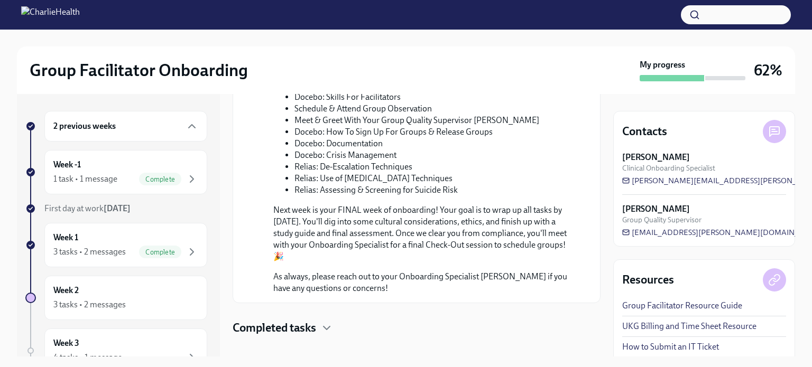
scroll to position [545, 0]
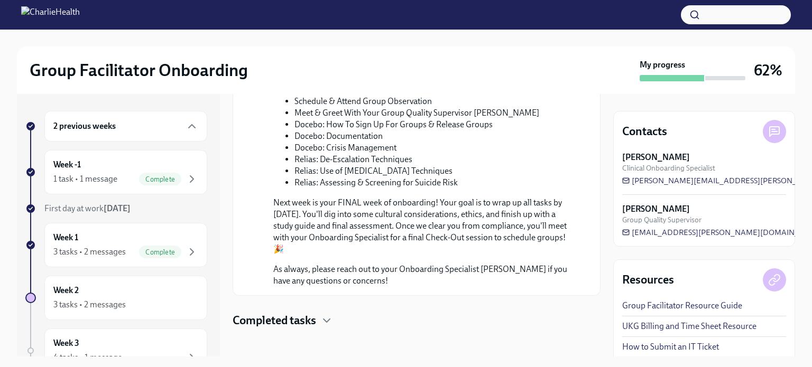
click at [316, 313] on h4 "Completed tasks" at bounding box center [275, 321] width 84 height 16
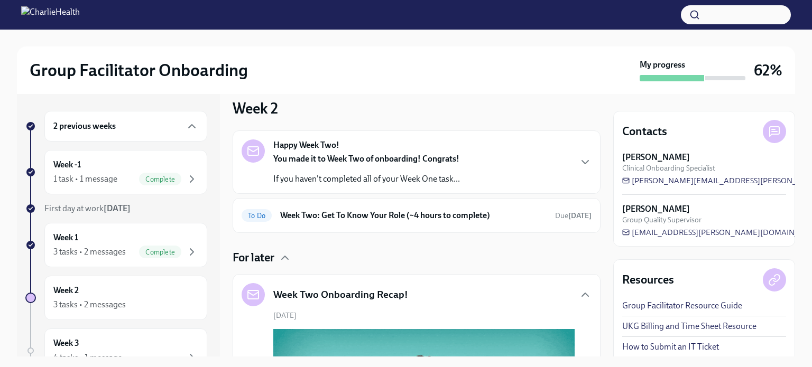
scroll to position [0, 0]
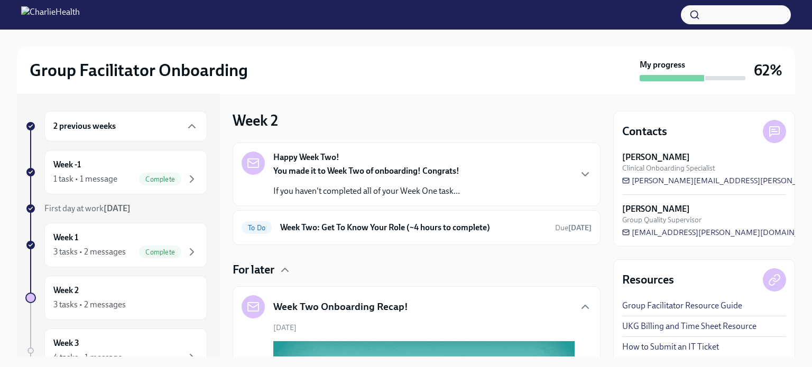
click at [579, 173] on icon "button" at bounding box center [585, 174] width 13 height 13
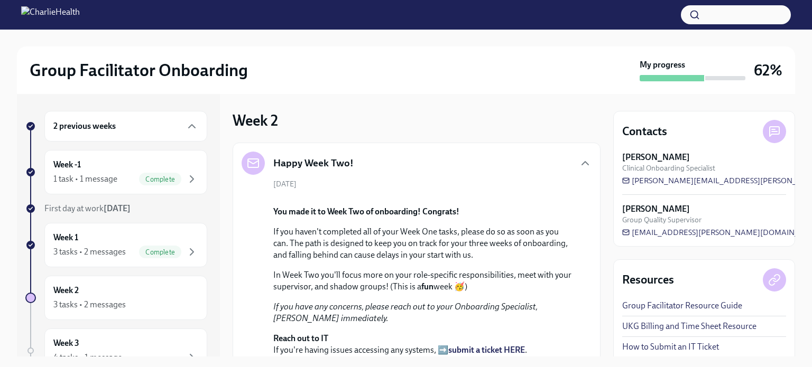
click at [138, 162] on div "Week -1 1 task • 1 message Complete" at bounding box center [125, 172] width 145 height 26
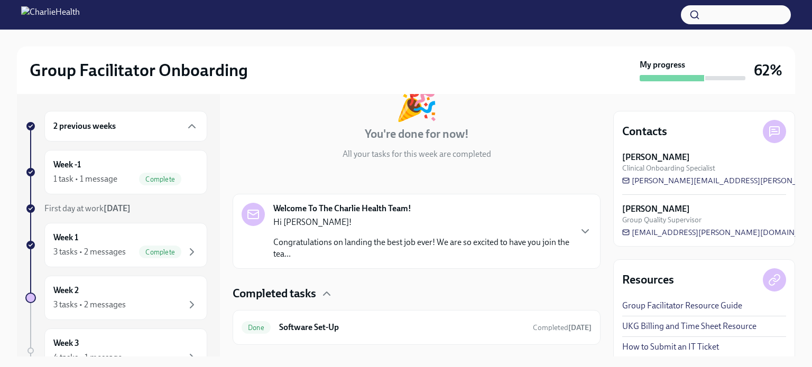
scroll to position [96, 0]
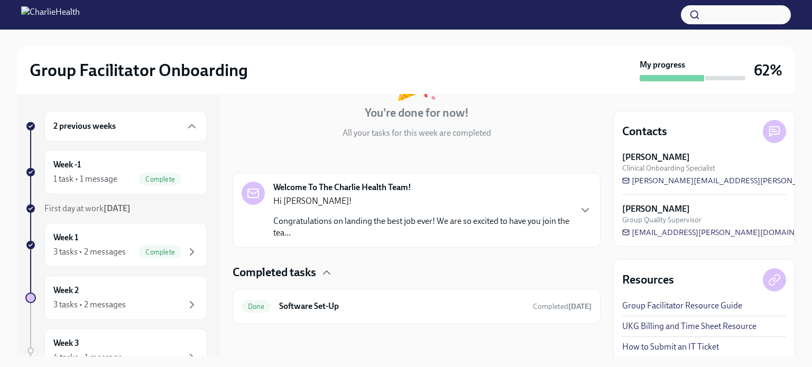
click at [567, 213] on div "Welcome To The Charlie Health Team! Hi [PERSON_NAME]! Congratulations on landin…" at bounding box center [417, 210] width 350 height 57
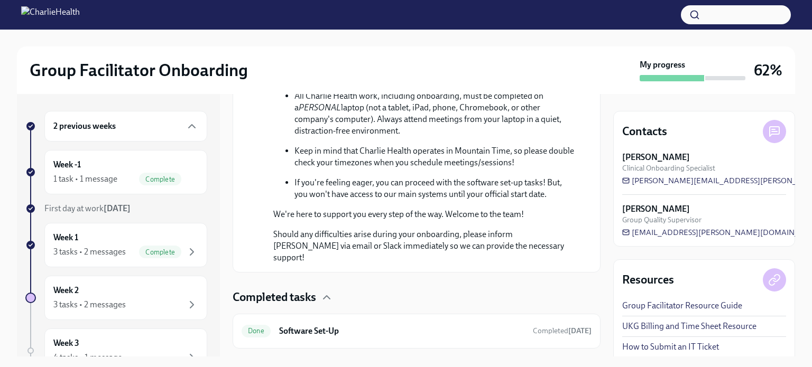
scroll to position [630, 0]
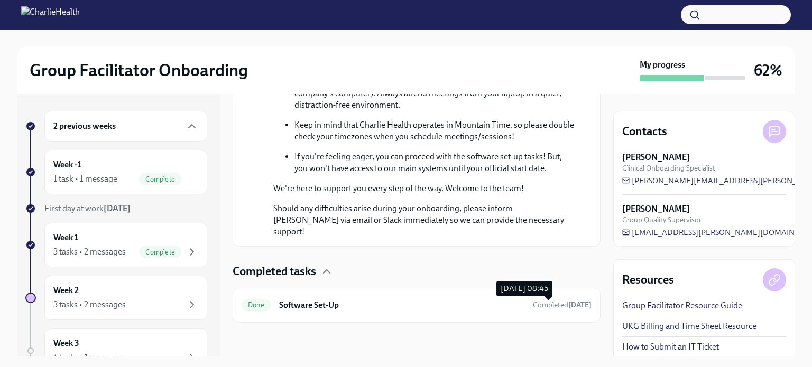
click at [533, 307] on span "Completed [DATE]" at bounding box center [562, 305] width 59 height 9
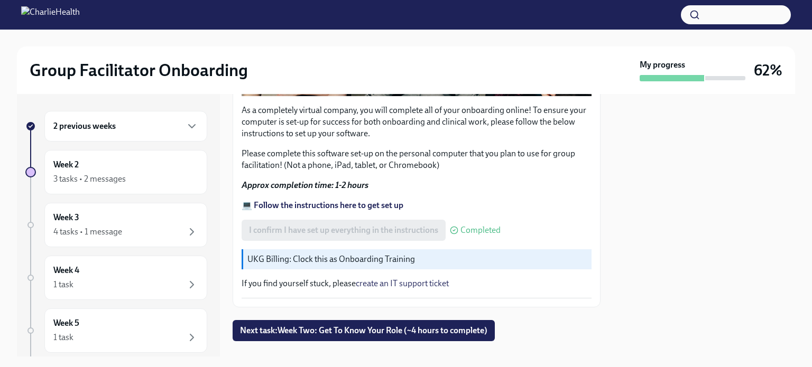
scroll to position [373, 0]
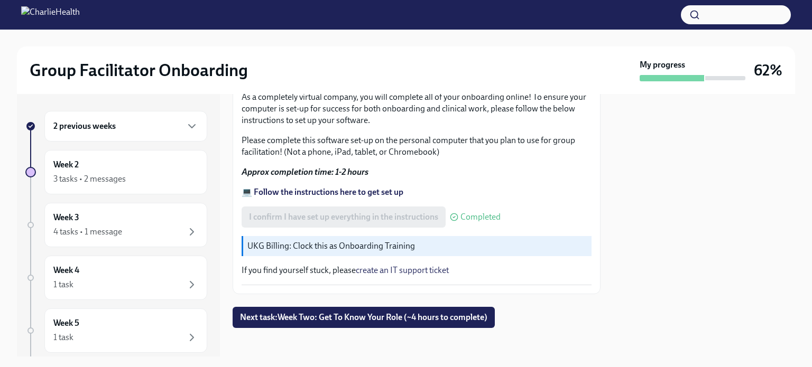
click at [410, 318] on button "Next task : Week Two: Get To Know Your Role (~4 hours to complete)" at bounding box center [364, 317] width 262 height 21
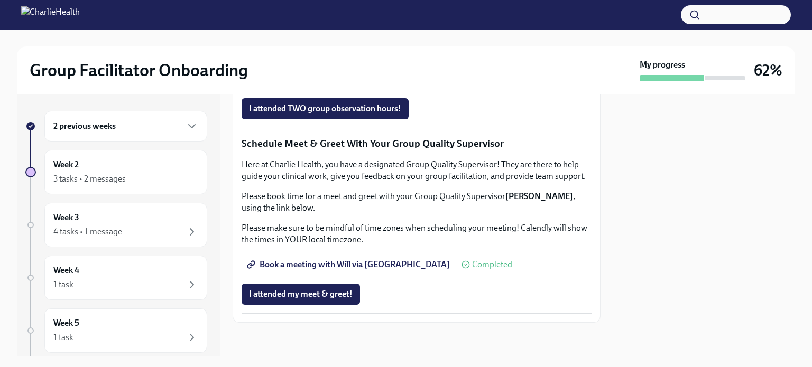
scroll to position [1009, 0]
click at [366, 114] on span "I attended TWO group observation hours!" at bounding box center [325, 109] width 152 height 11
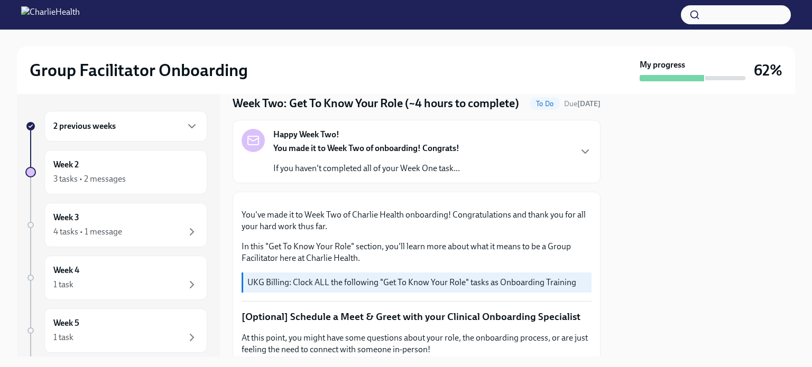
scroll to position [0, 0]
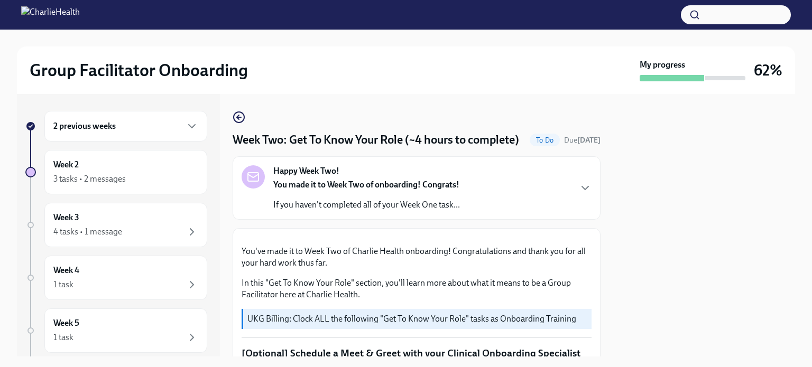
click at [240, 117] on icon "button" at bounding box center [239, 117] width 4 height 0
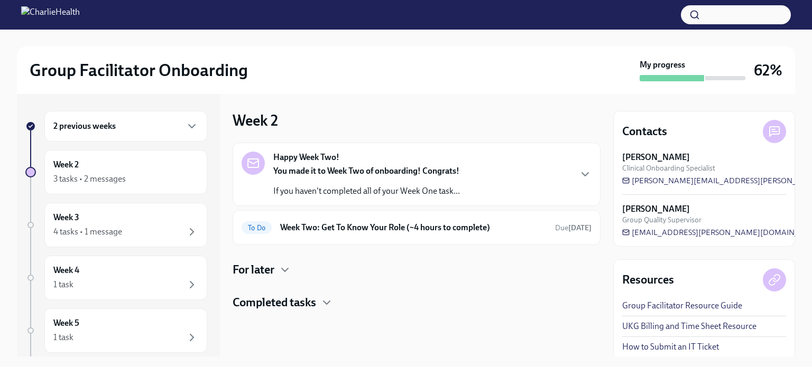
click at [321, 305] on div "Completed tasks" at bounding box center [417, 303] width 368 height 16
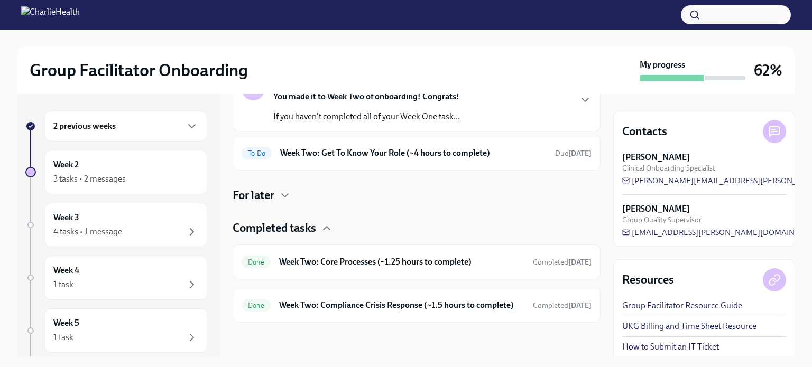
scroll to position [84, 0]
click at [273, 175] on div "Happy Week Two! You made it to Week Two of onboarding! Congrats! If you haven't…" at bounding box center [417, 195] width 368 height 255
click at [272, 188] on h4 "For later" at bounding box center [254, 196] width 42 height 16
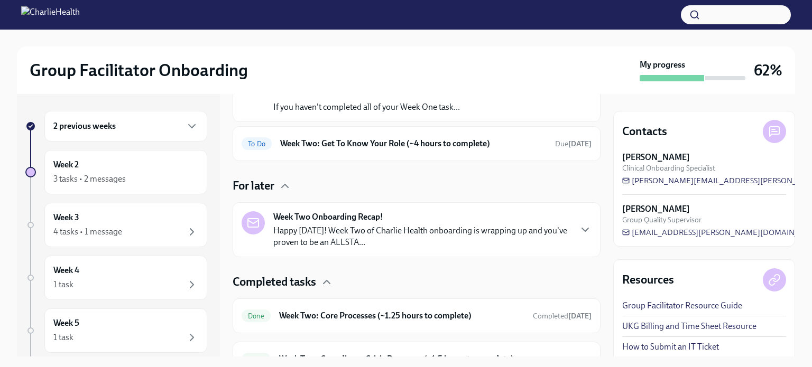
click at [329, 224] on div "Week Two Onboarding Recap! Happy [DATE]! Week Two of Charlie Health onboarding …" at bounding box center [421, 229] width 297 height 37
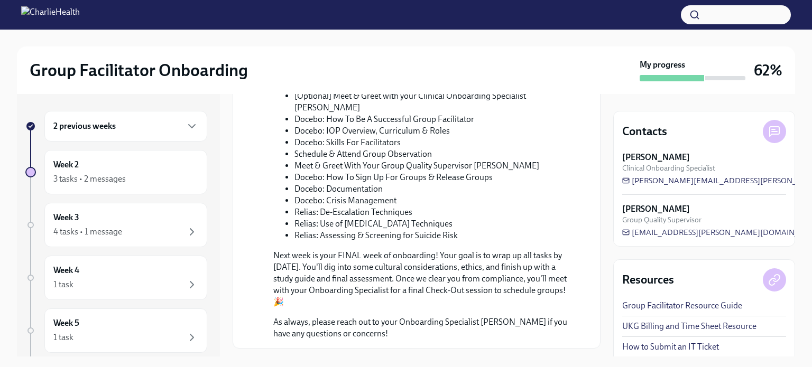
scroll to position [643, 0]
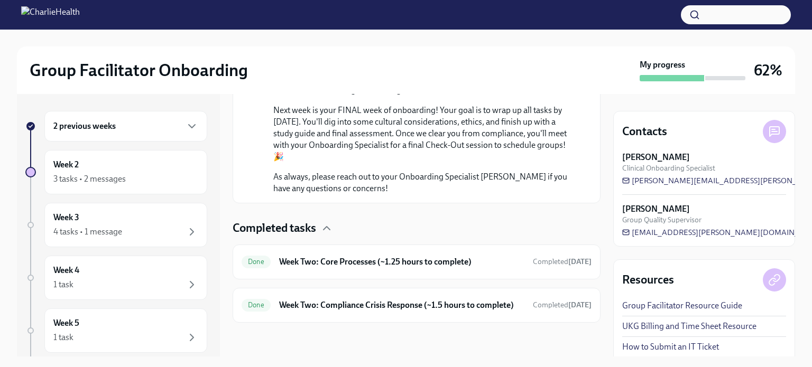
click at [157, 223] on div "Week 3 4 tasks • 1 message" at bounding box center [125, 225] width 145 height 26
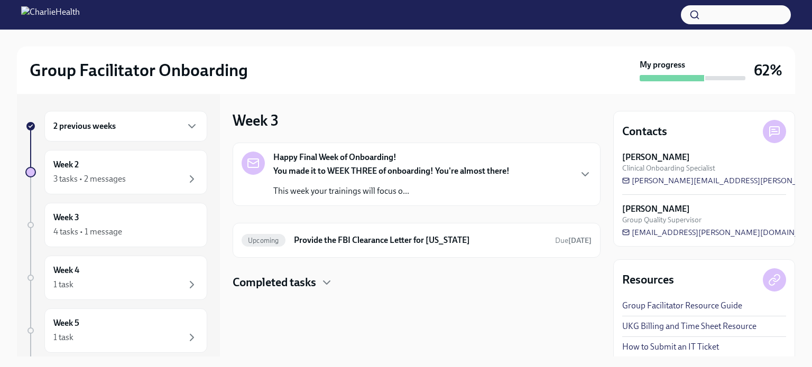
click at [321, 287] on icon "button" at bounding box center [326, 282] width 13 height 13
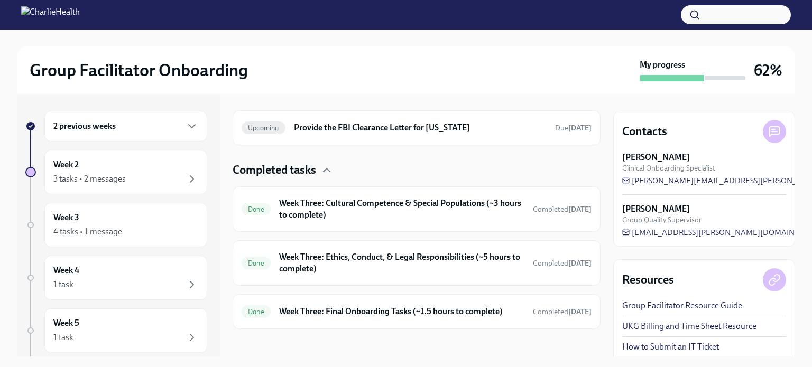
scroll to position [117, 0]
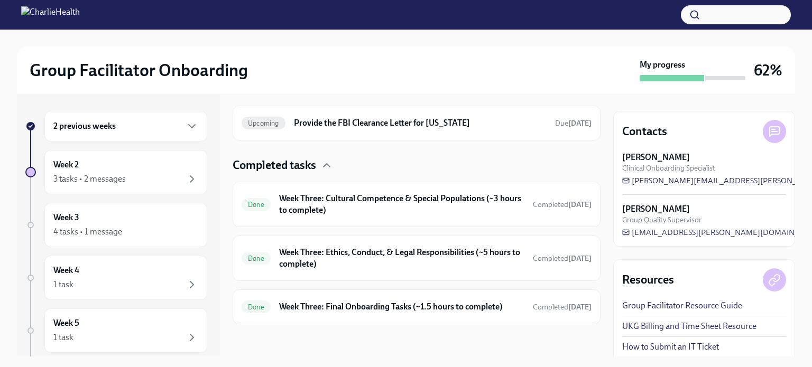
drag, startPoint x: 596, startPoint y: 280, endPoint x: 567, endPoint y: 150, distance: 132.7
click at [567, 150] on div "Happy Final Week of Onboarding! You made it to WEEK THREE of onboarding! You're…" at bounding box center [417, 174] width 368 height 299
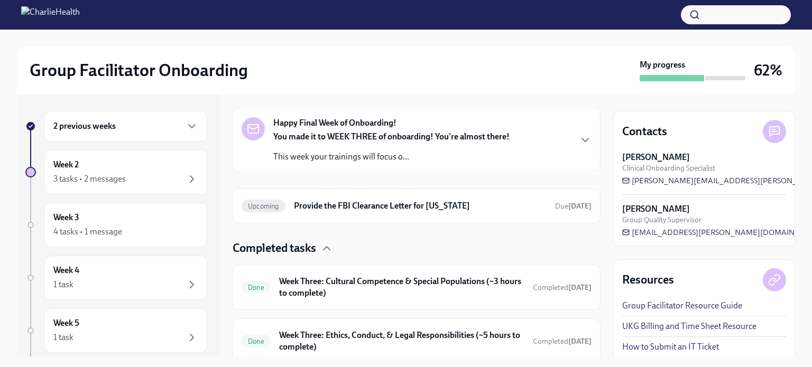
scroll to position [0, 0]
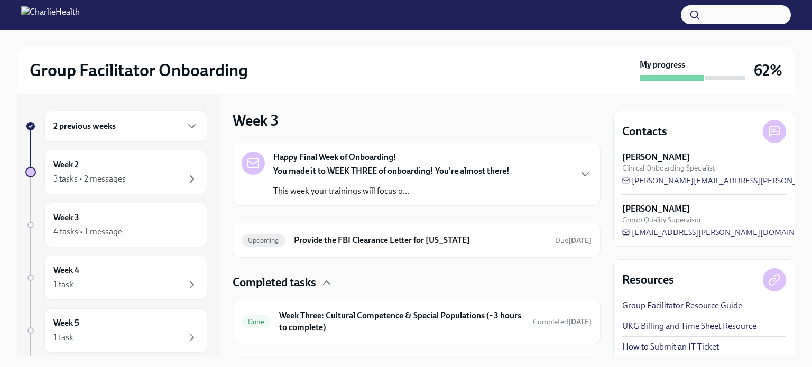
click at [176, 222] on div "Week 3 4 tasks • 1 message" at bounding box center [125, 225] width 145 height 26
click at [117, 226] on div "4 tasks • 1 message" at bounding box center [125, 232] width 145 height 13
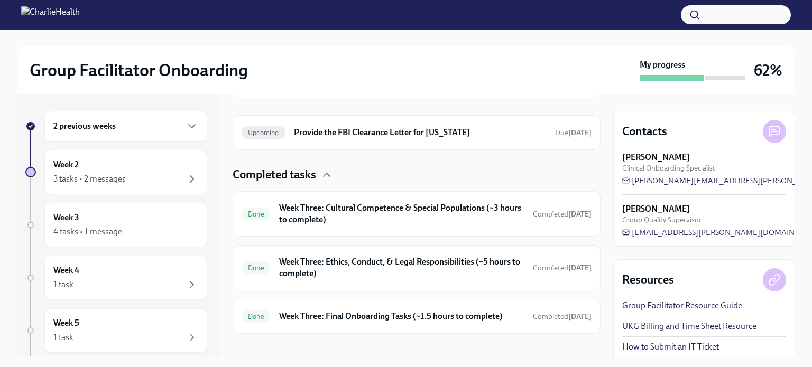
scroll to position [117, 0]
